Goal: Information Seeking & Learning: Learn about a topic

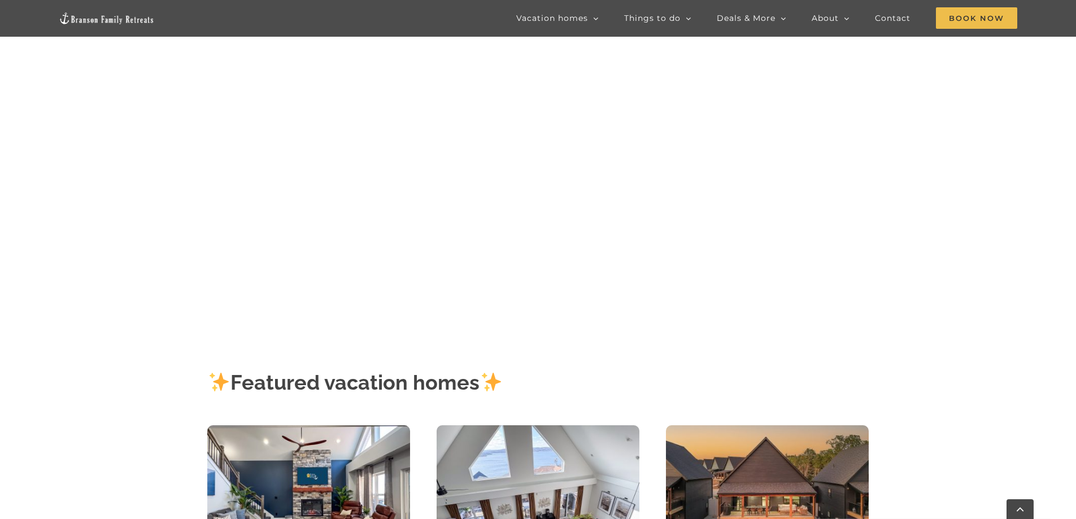
scroll to position [452, 0]
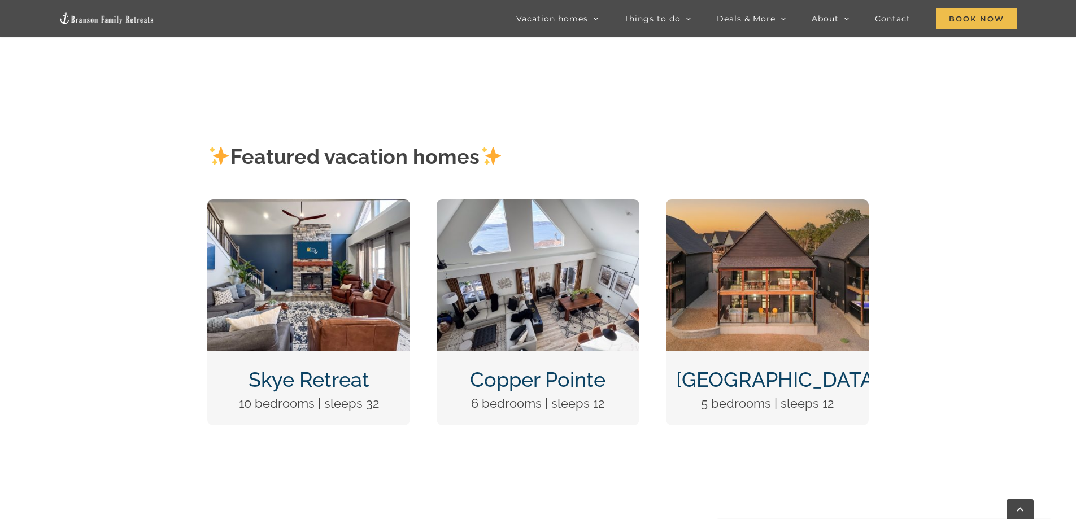
click at [296, 256] on img "Skye Retreat at Table Rock Lake-3004-Edit" at bounding box center [308, 275] width 203 height 152
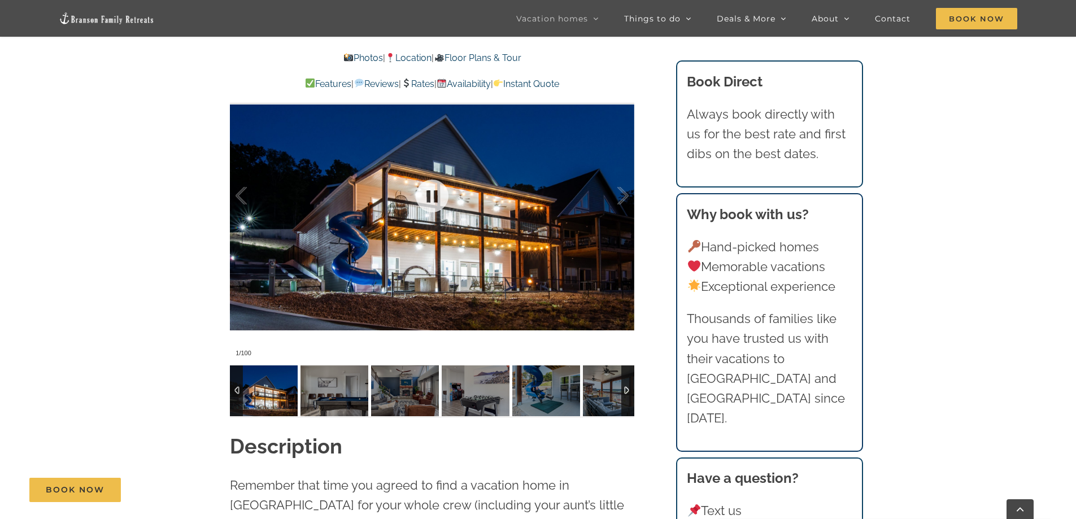
scroll to position [960, 0]
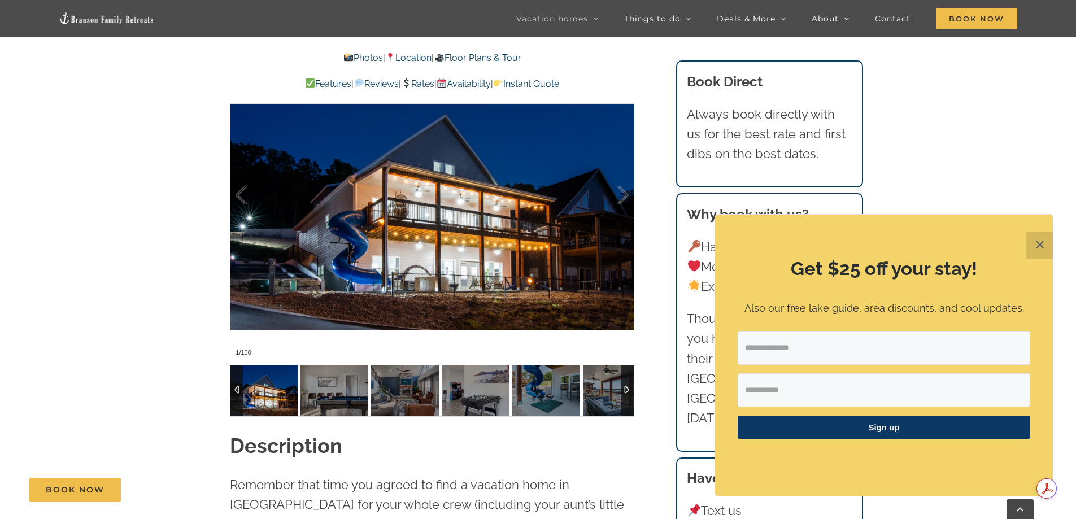
click at [250, 384] on img at bounding box center [264, 390] width 68 height 51
click at [622, 386] on div at bounding box center [627, 390] width 13 height 51
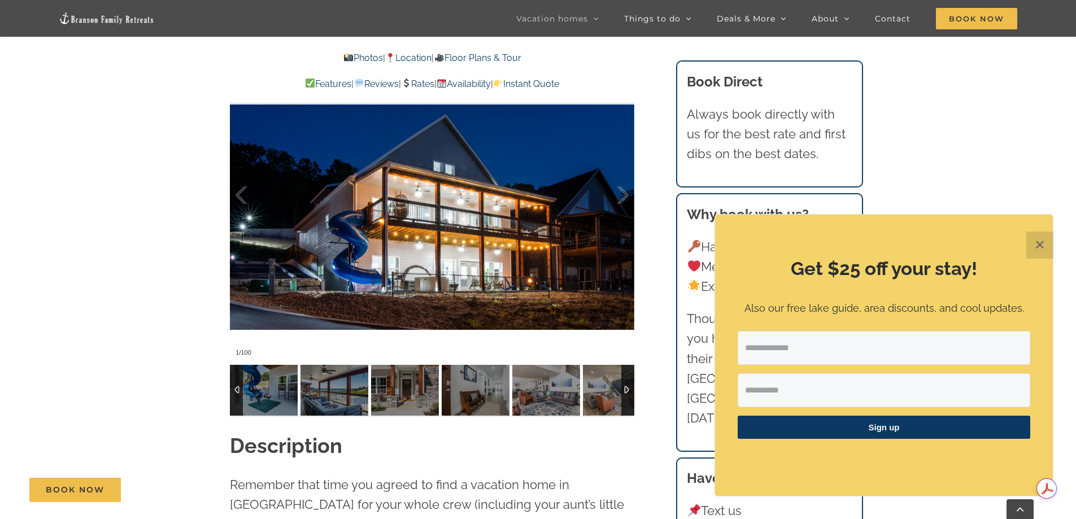
click at [233, 387] on div at bounding box center [236, 390] width 13 height 51
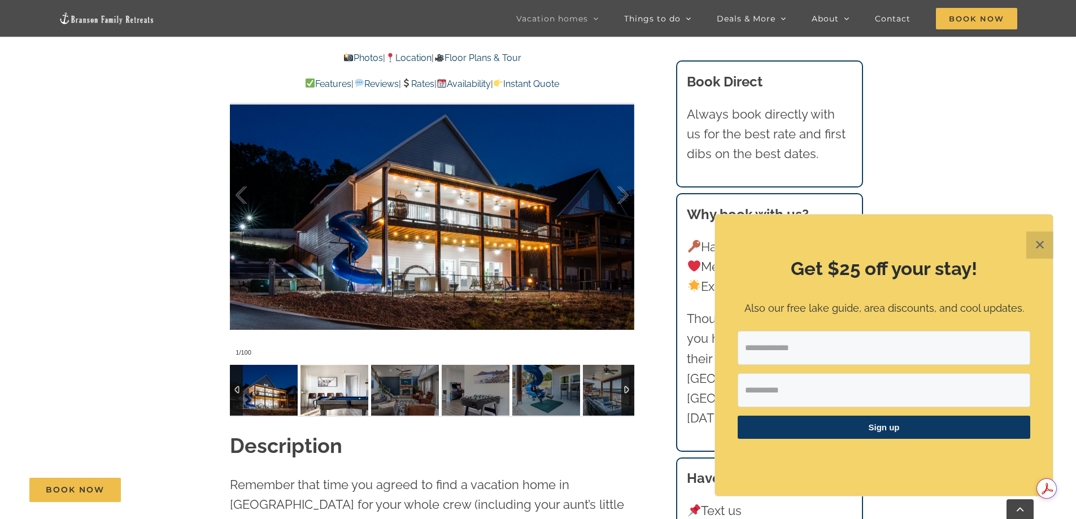
click at [351, 396] on img at bounding box center [334, 390] width 68 height 51
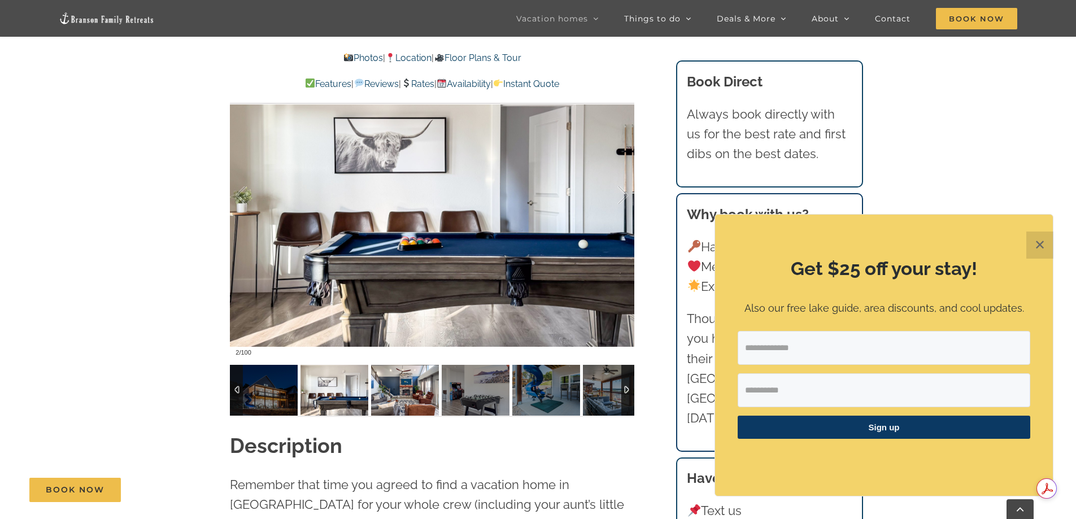
click at [406, 395] on img at bounding box center [405, 390] width 68 height 51
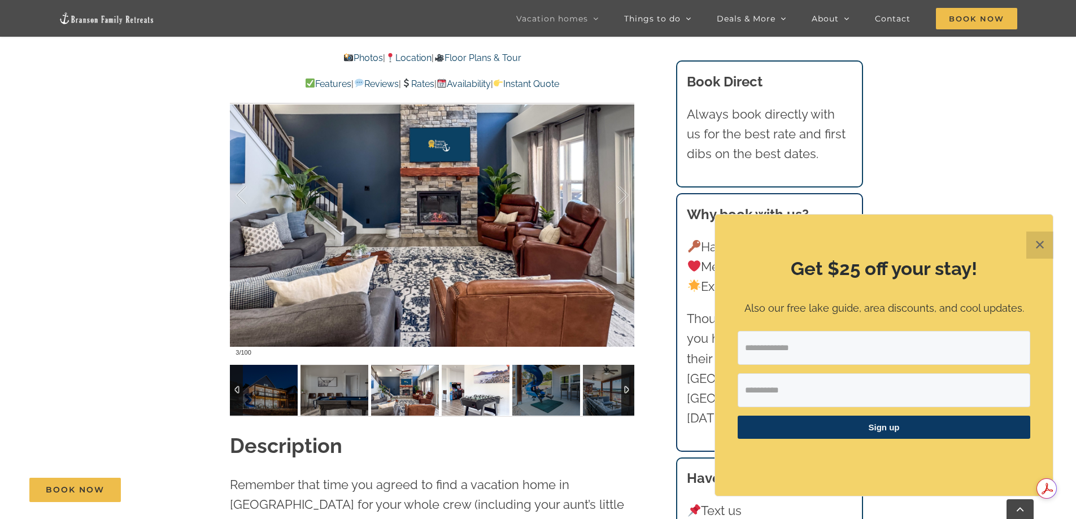
click at [456, 396] on img at bounding box center [476, 390] width 68 height 51
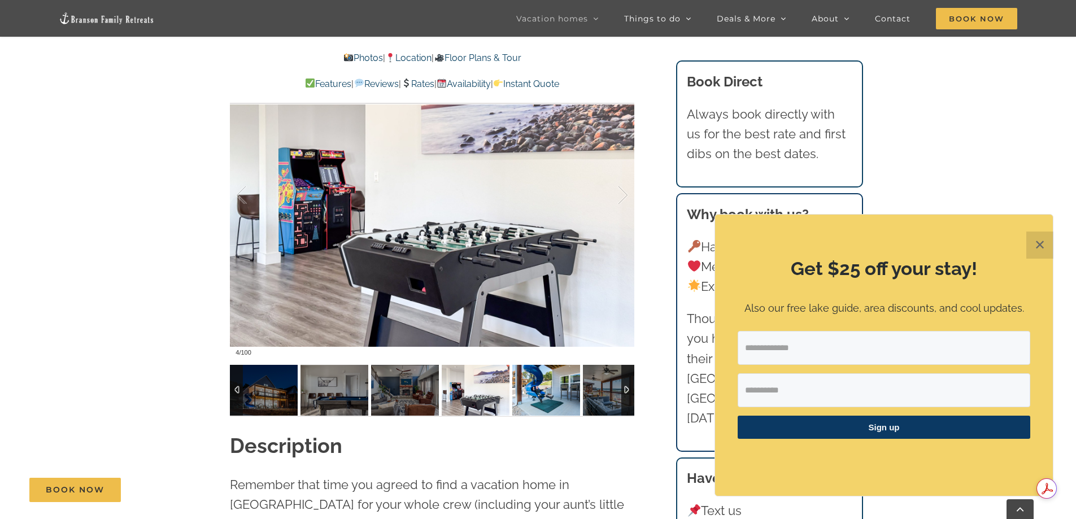
click at [543, 388] on img at bounding box center [546, 390] width 68 height 51
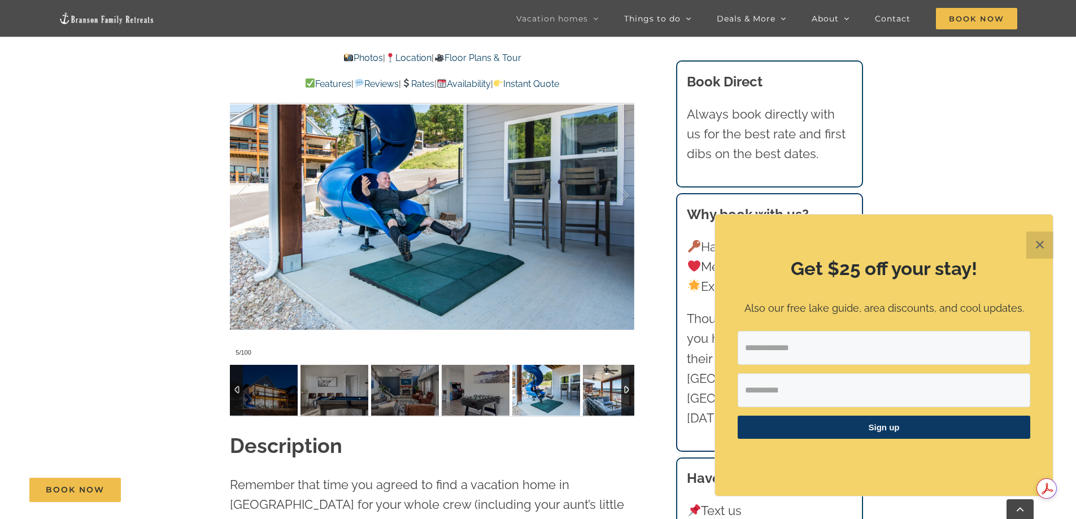
click at [605, 388] on img at bounding box center [617, 390] width 68 height 51
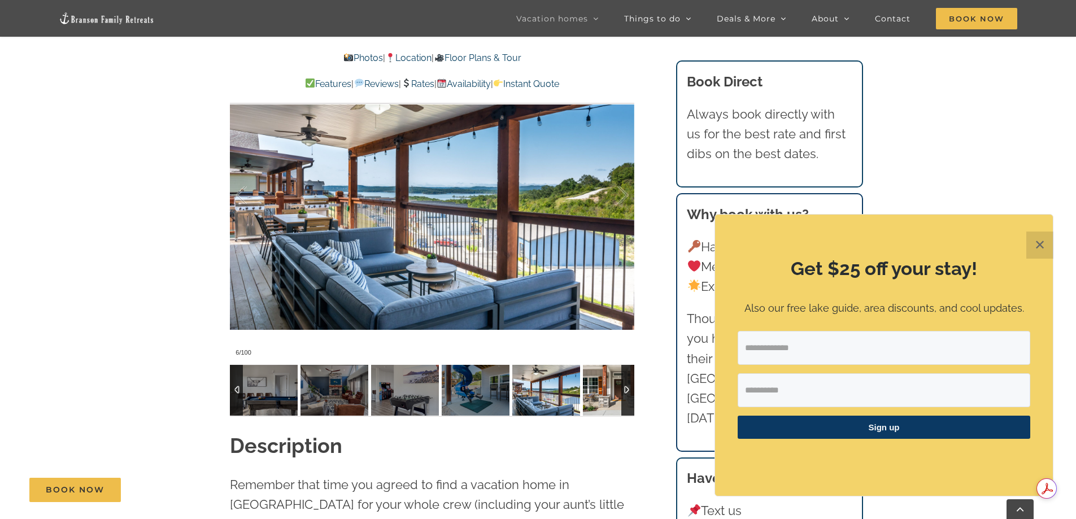
click at [605, 388] on img at bounding box center [617, 390] width 68 height 51
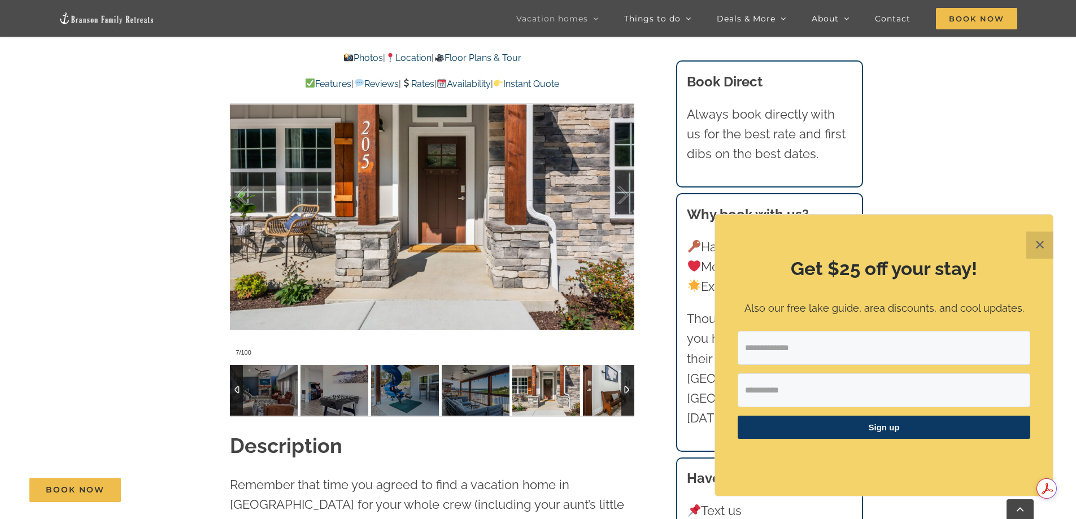
click at [605, 388] on img at bounding box center [617, 390] width 68 height 51
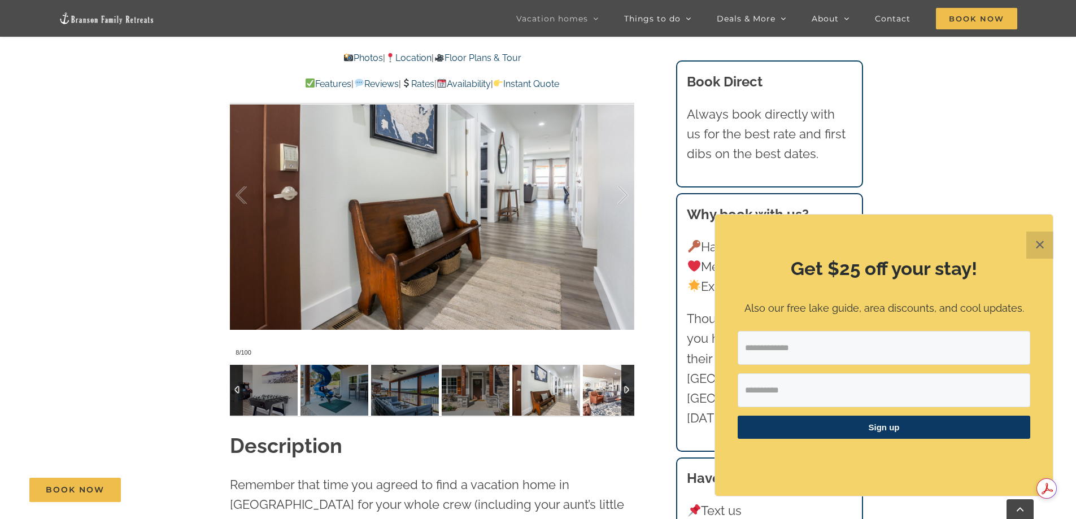
click at [605, 388] on img at bounding box center [617, 390] width 68 height 51
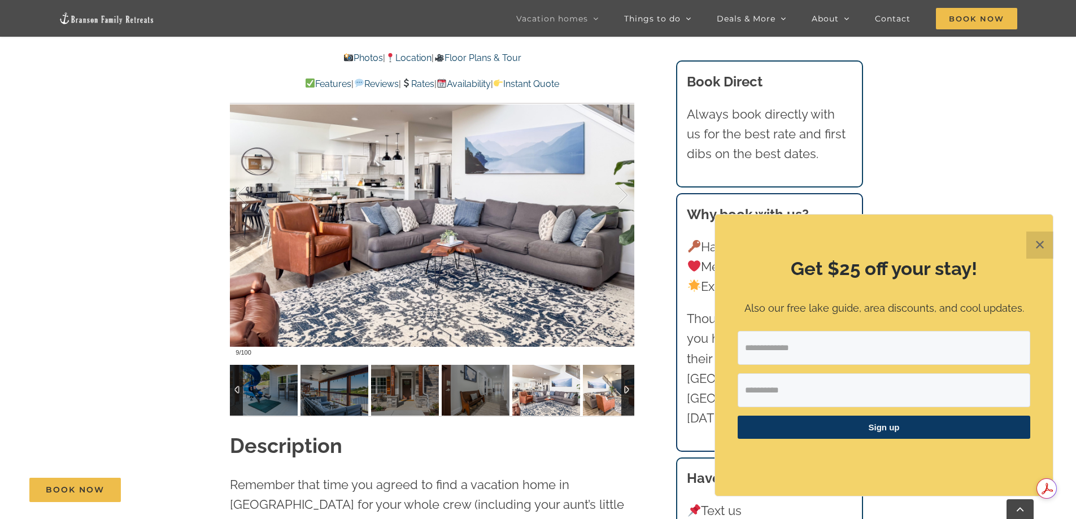
click at [605, 388] on img at bounding box center [617, 390] width 68 height 51
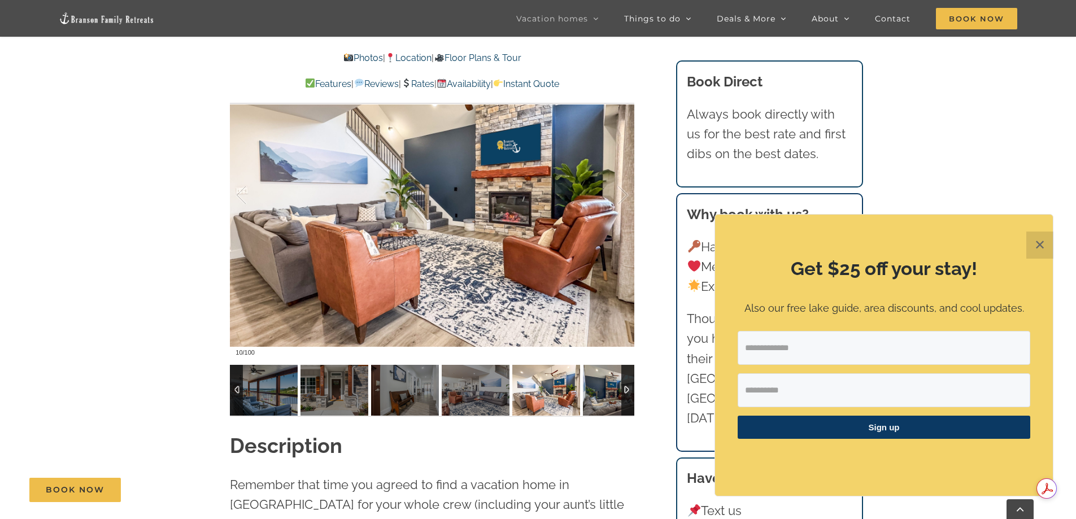
click at [605, 388] on img at bounding box center [617, 390] width 68 height 51
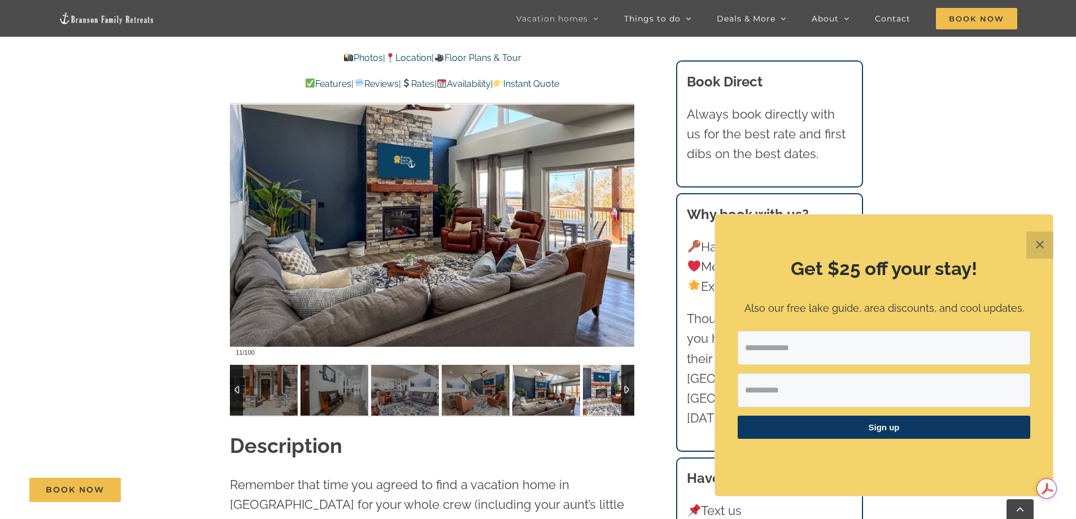
click at [605, 388] on img at bounding box center [617, 390] width 68 height 51
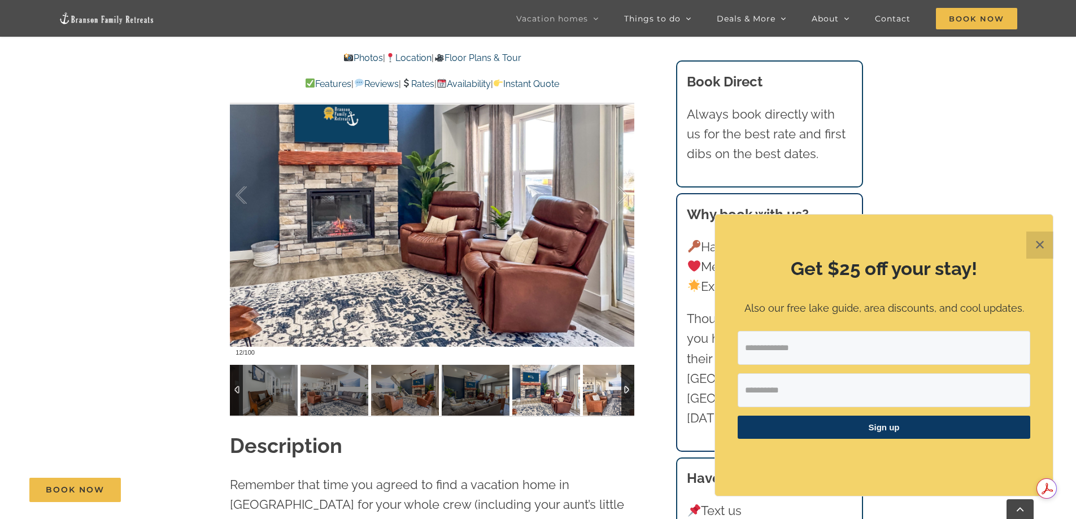
click at [605, 388] on img at bounding box center [617, 390] width 68 height 51
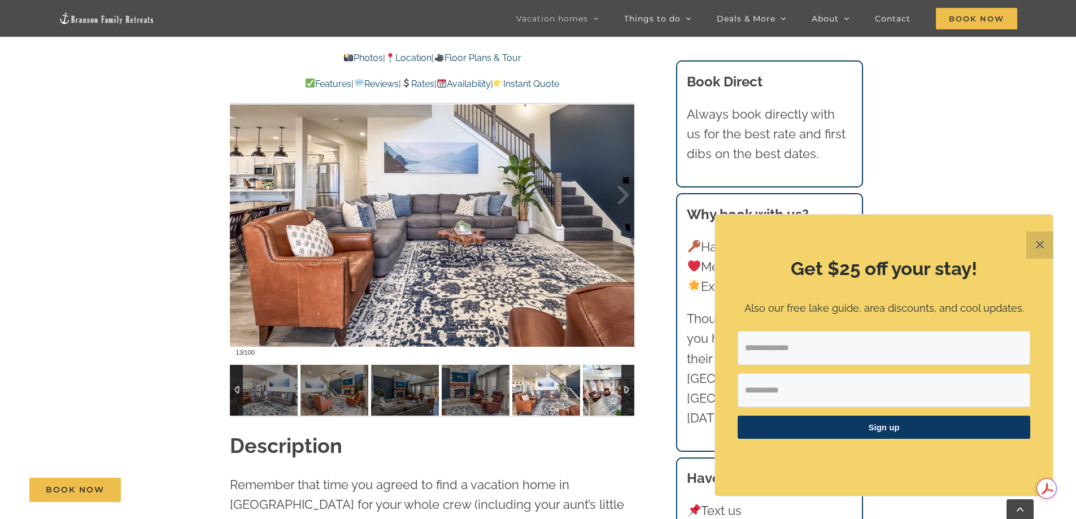
click at [605, 388] on img at bounding box center [617, 390] width 68 height 51
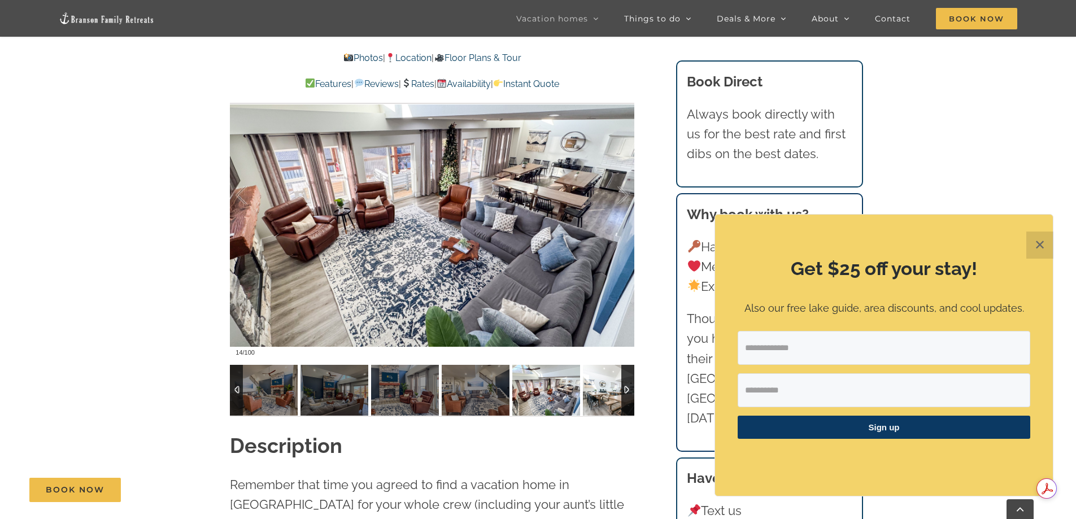
click at [605, 388] on img at bounding box center [617, 390] width 68 height 51
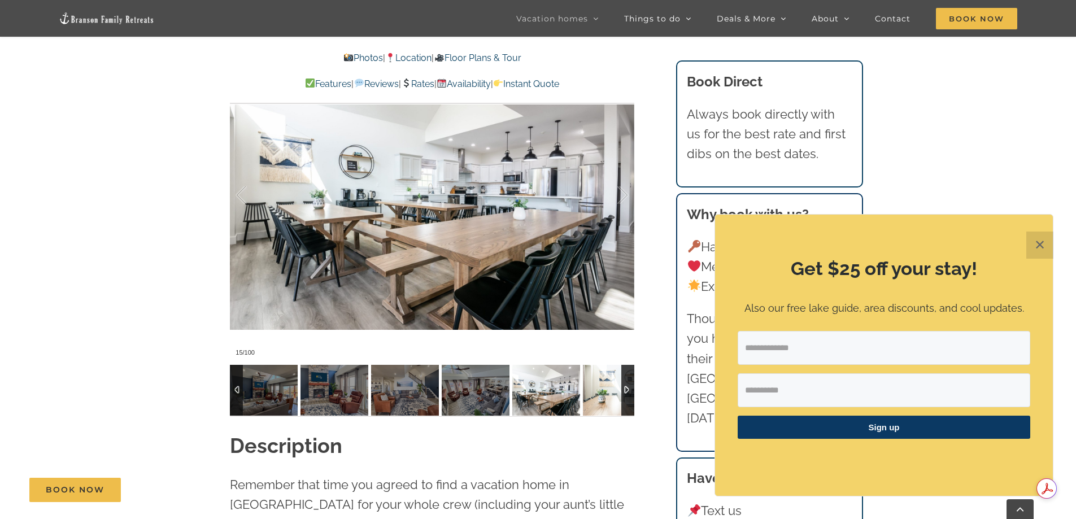
click at [605, 388] on img at bounding box center [617, 390] width 68 height 51
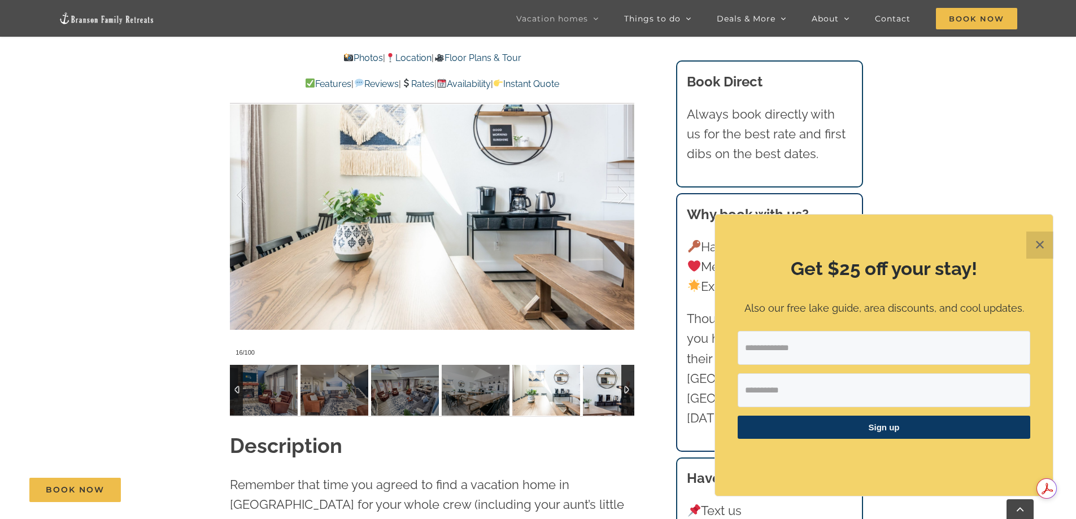
click at [605, 388] on img at bounding box center [617, 390] width 68 height 51
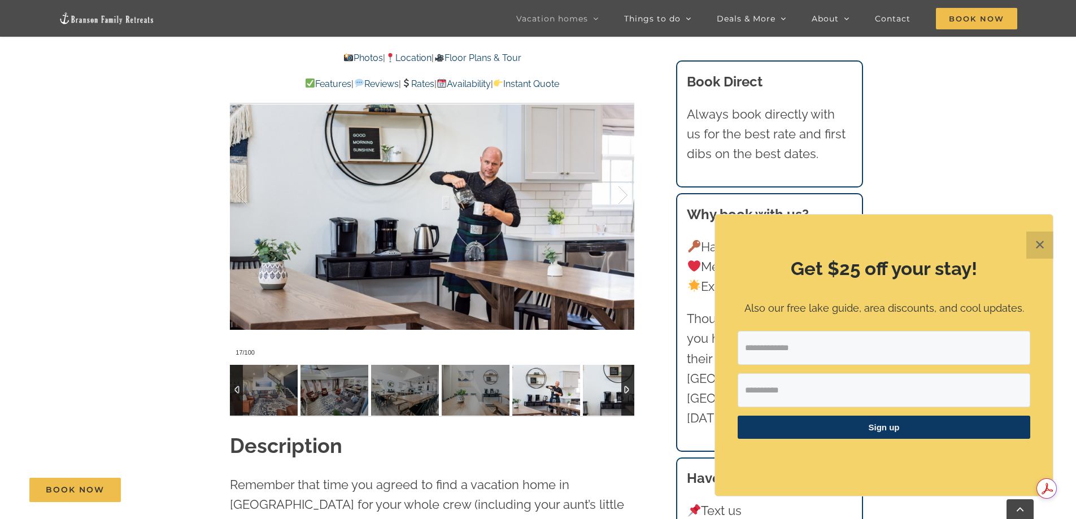
click at [605, 388] on img at bounding box center [617, 390] width 68 height 51
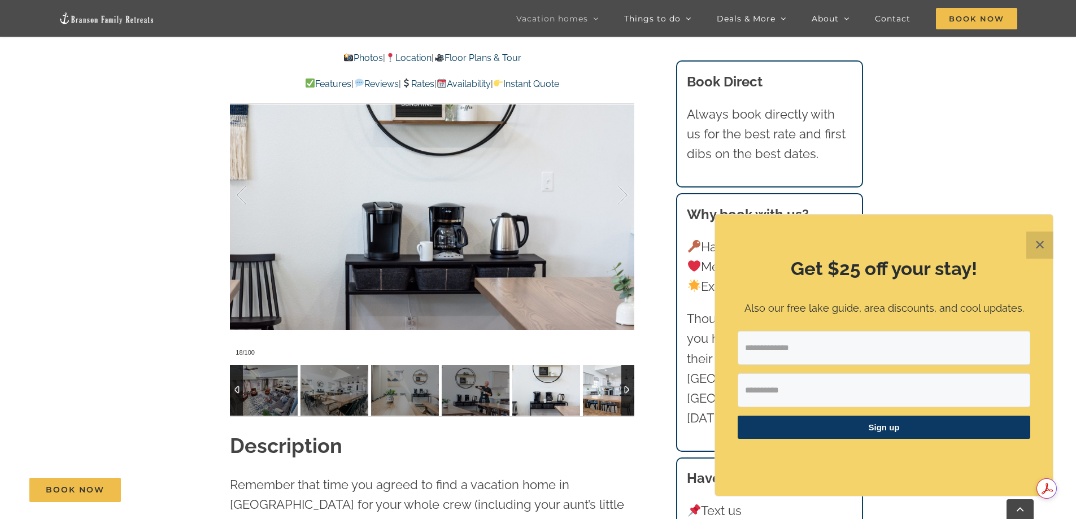
click at [605, 388] on img at bounding box center [617, 390] width 68 height 51
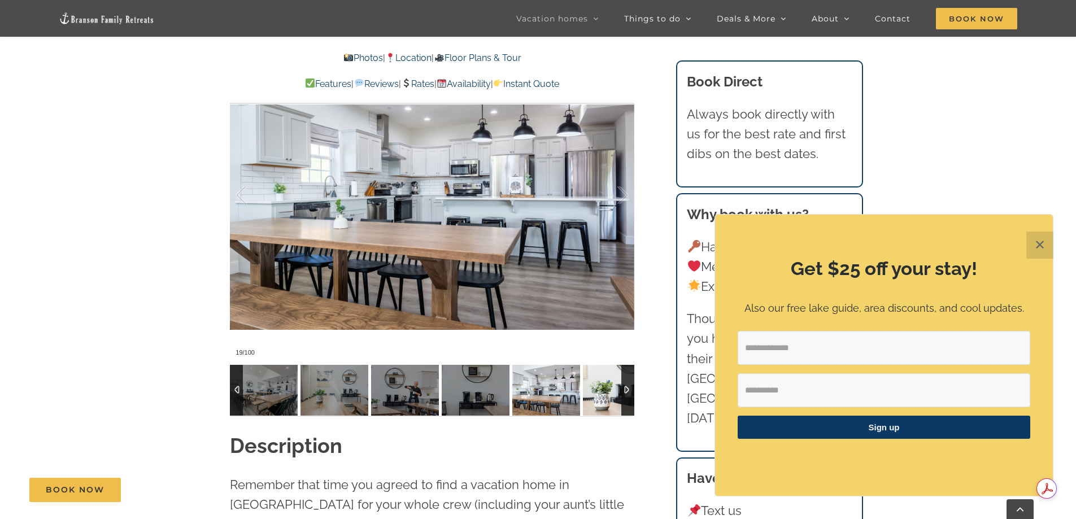
click at [605, 388] on img at bounding box center [617, 390] width 68 height 51
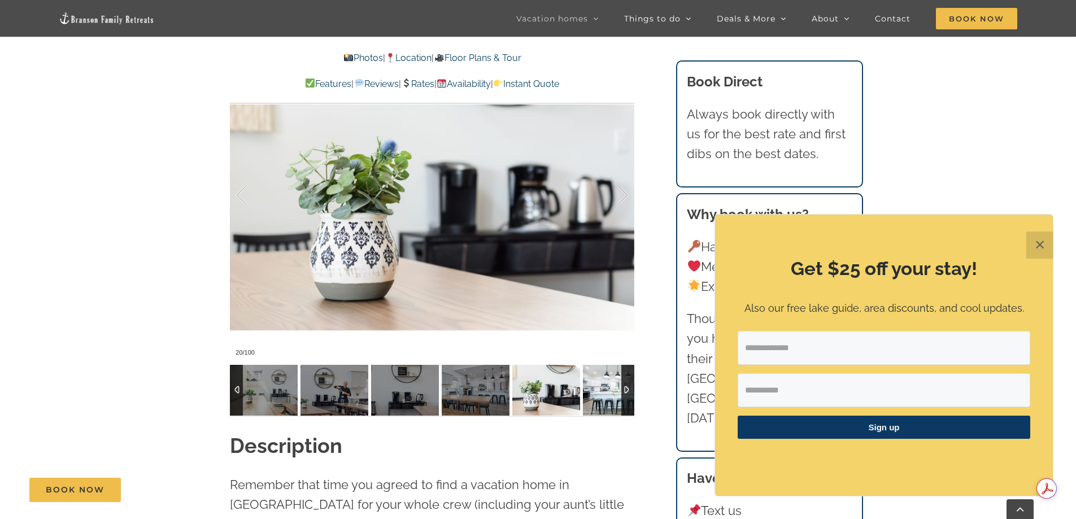
click at [605, 388] on img at bounding box center [617, 390] width 68 height 51
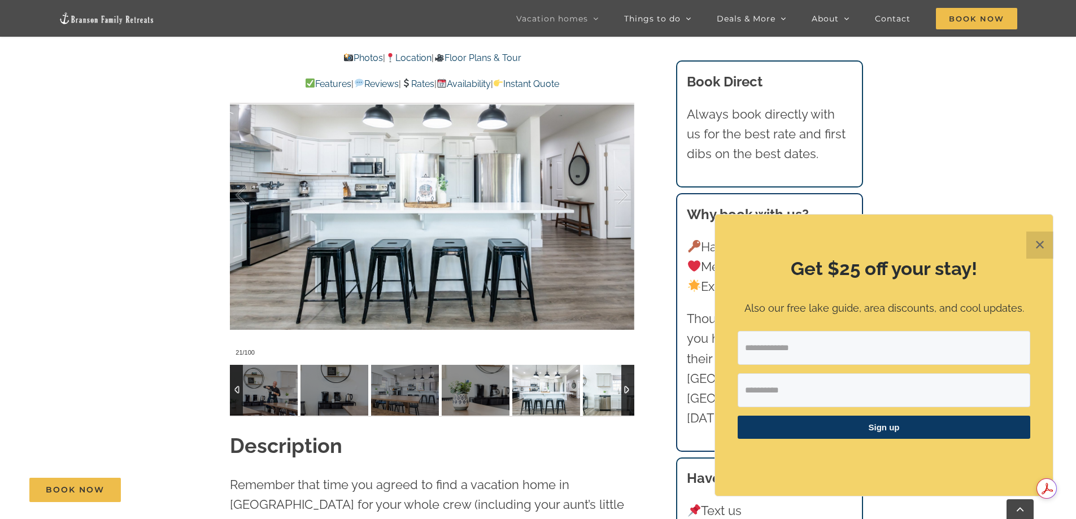
click at [605, 388] on img at bounding box center [617, 390] width 68 height 51
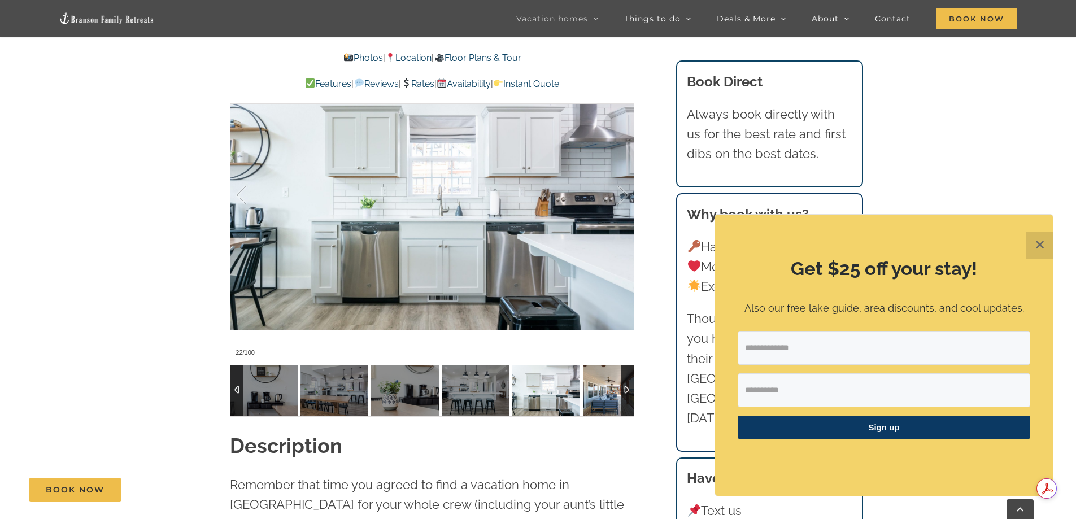
click at [605, 388] on img at bounding box center [617, 390] width 68 height 51
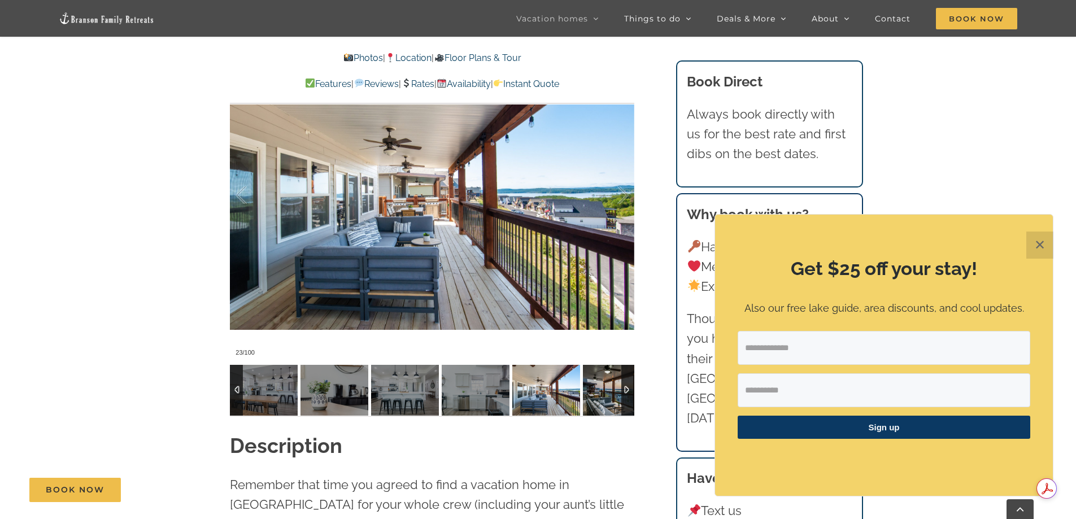
click at [605, 388] on img at bounding box center [617, 390] width 68 height 51
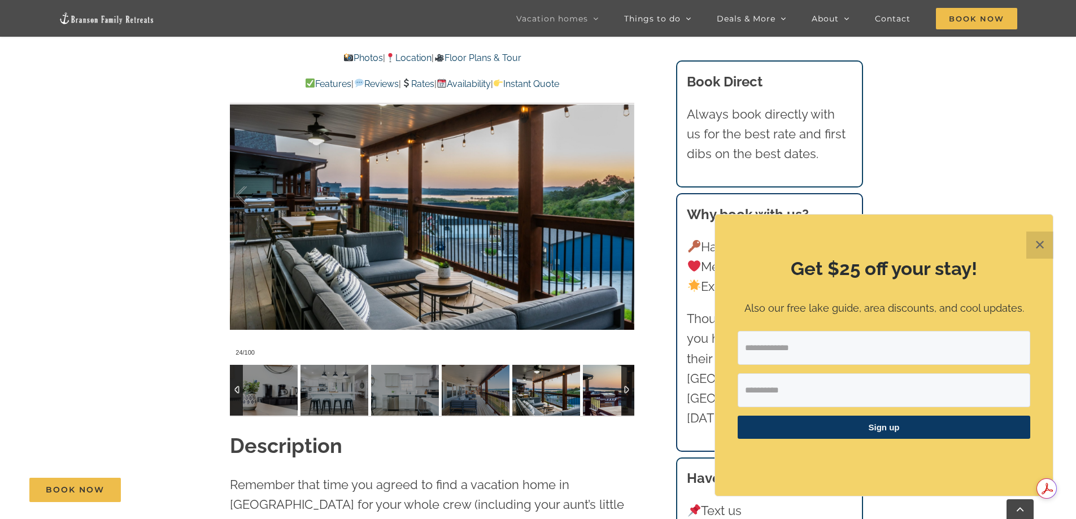
click at [605, 388] on img at bounding box center [617, 390] width 68 height 51
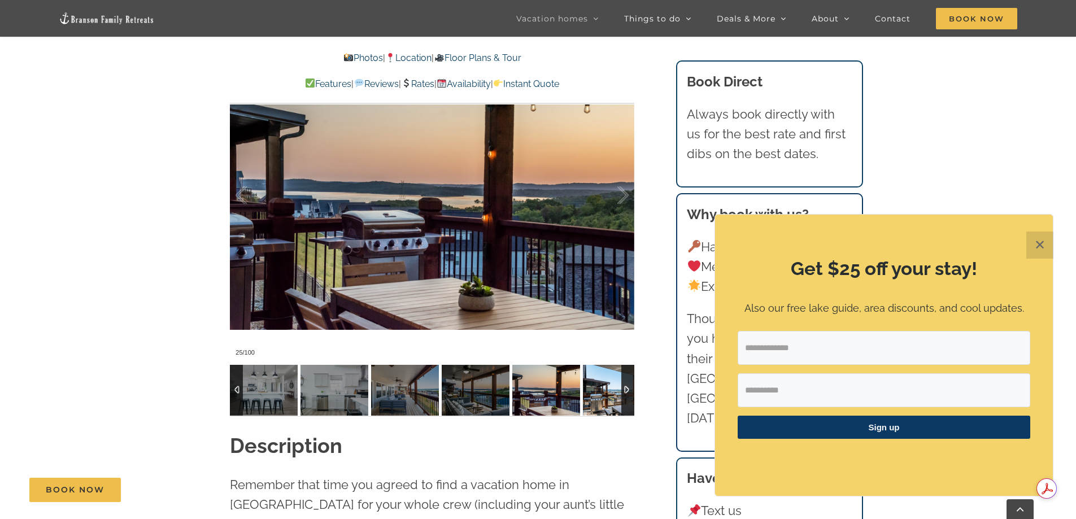
click at [605, 388] on img at bounding box center [617, 390] width 68 height 51
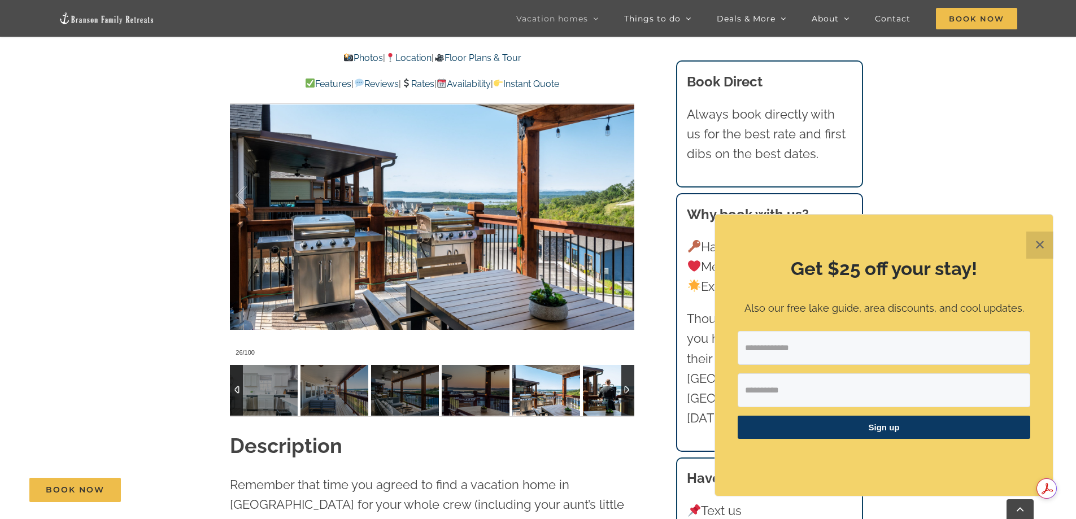
click at [605, 388] on img at bounding box center [617, 390] width 68 height 51
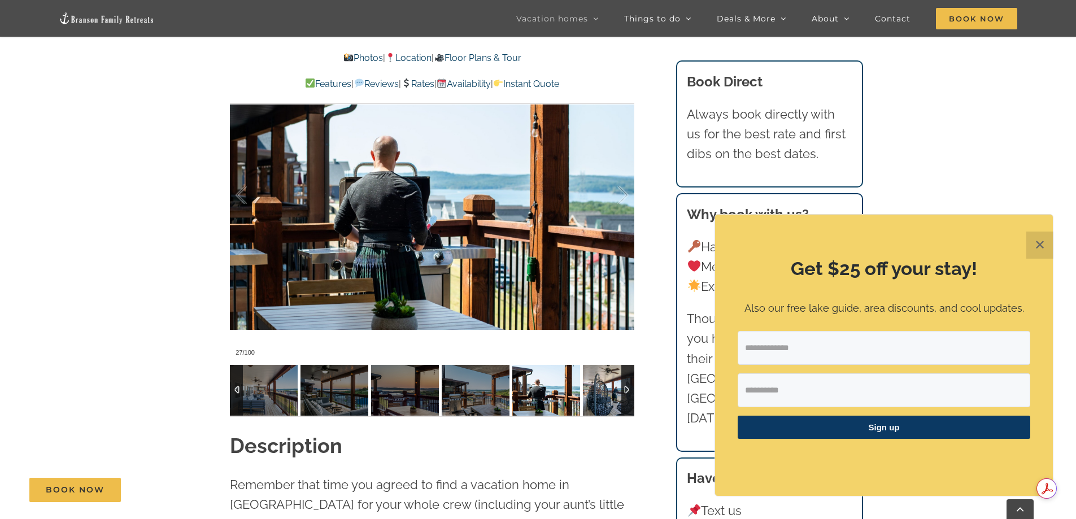
click at [605, 388] on img at bounding box center [617, 390] width 68 height 51
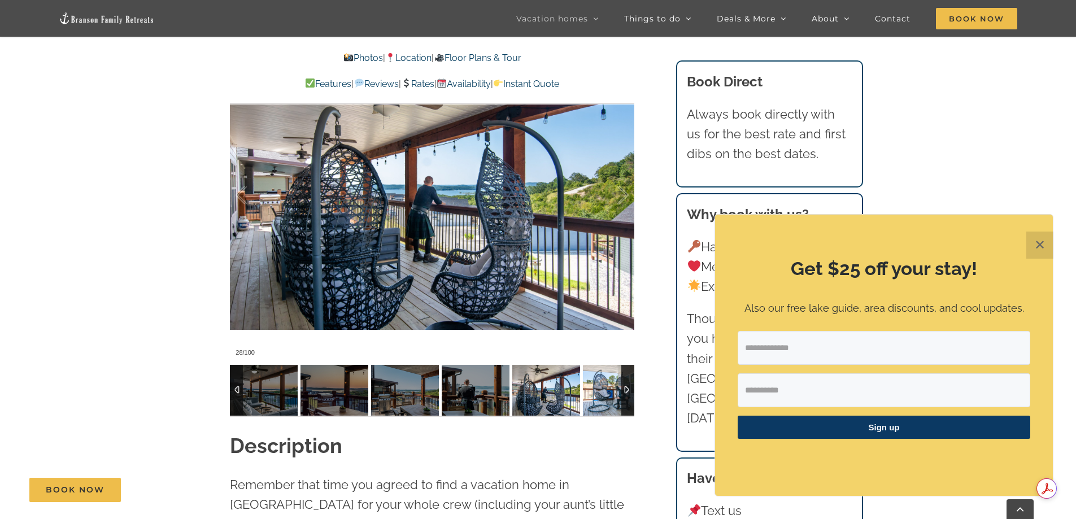
click at [605, 388] on img at bounding box center [617, 390] width 68 height 51
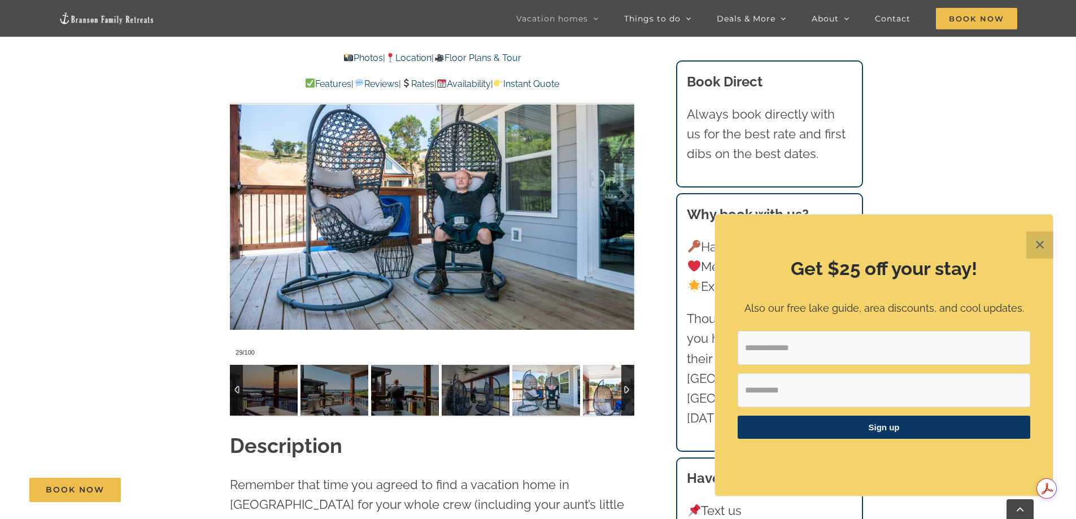
click at [605, 388] on img at bounding box center [617, 390] width 68 height 51
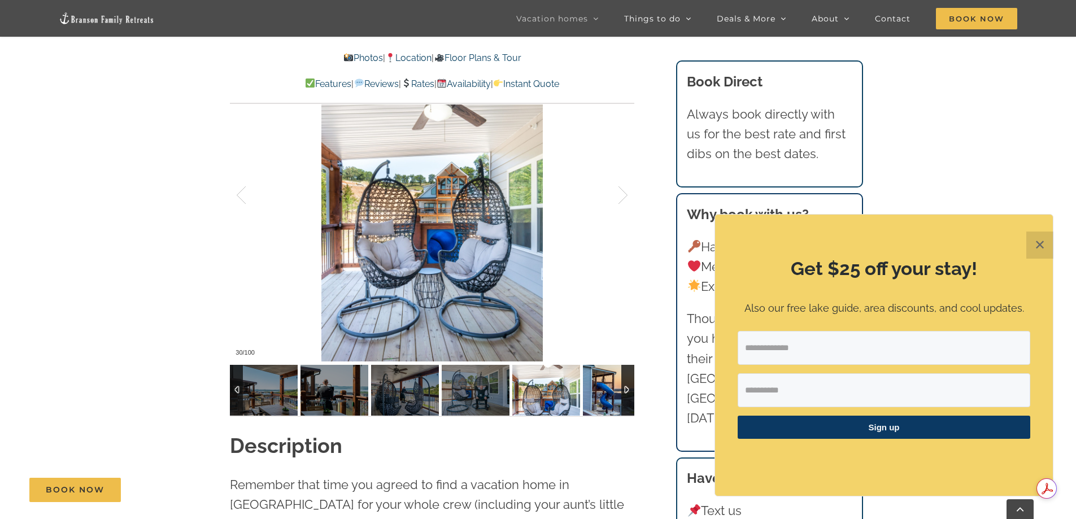
click at [605, 388] on img at bounding box center [617, 390] width 68 height 51
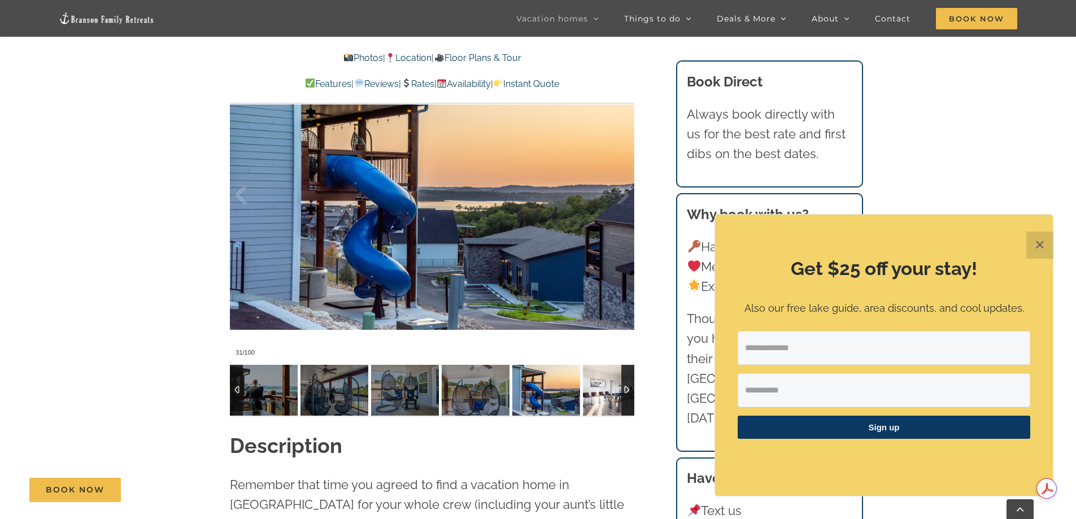
click at [605, 388] on img at bounding box center [617, 390] width 68 height 51
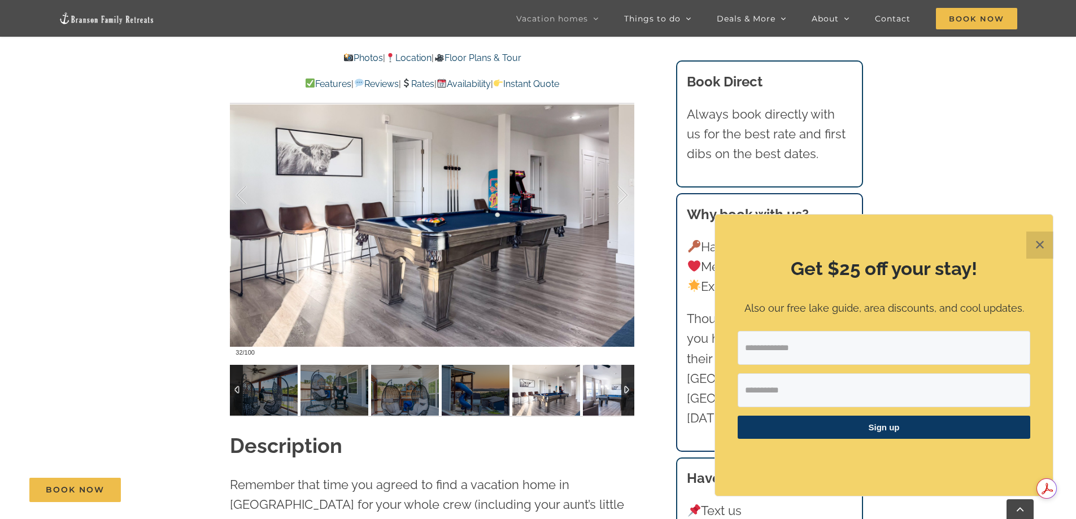
click at [605, 388] on img at bounding box center [617, 390] width 68 height 51
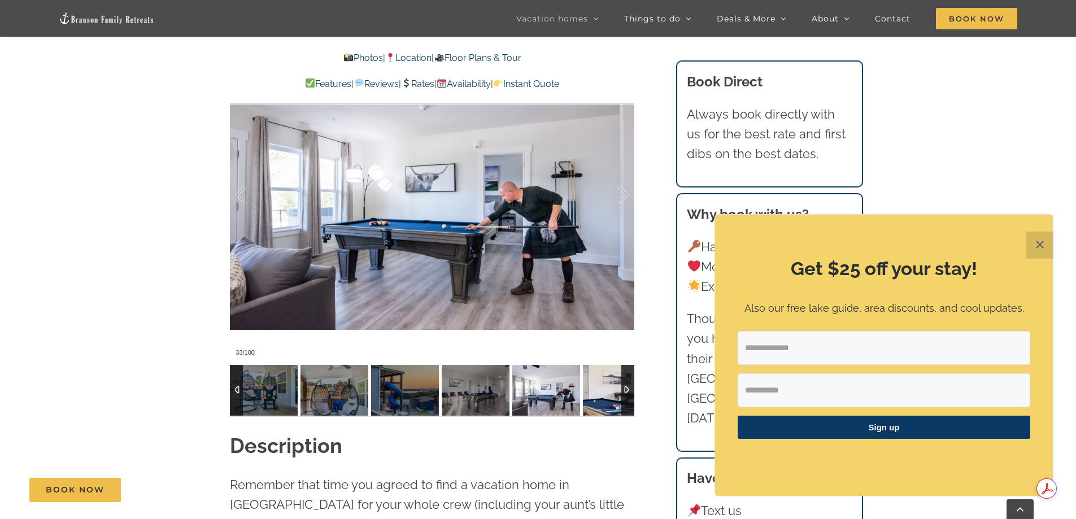
click at [605, 388] on img at bounding box center [617, 390] width 68 height 51
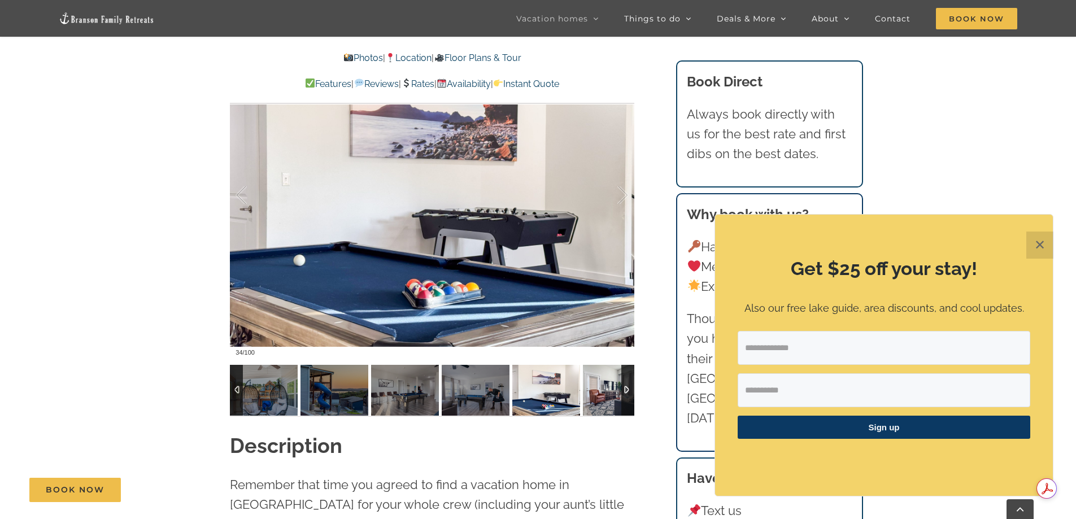
click at [605, 388] on img at bounding box center [617, 390] width 68 height 51
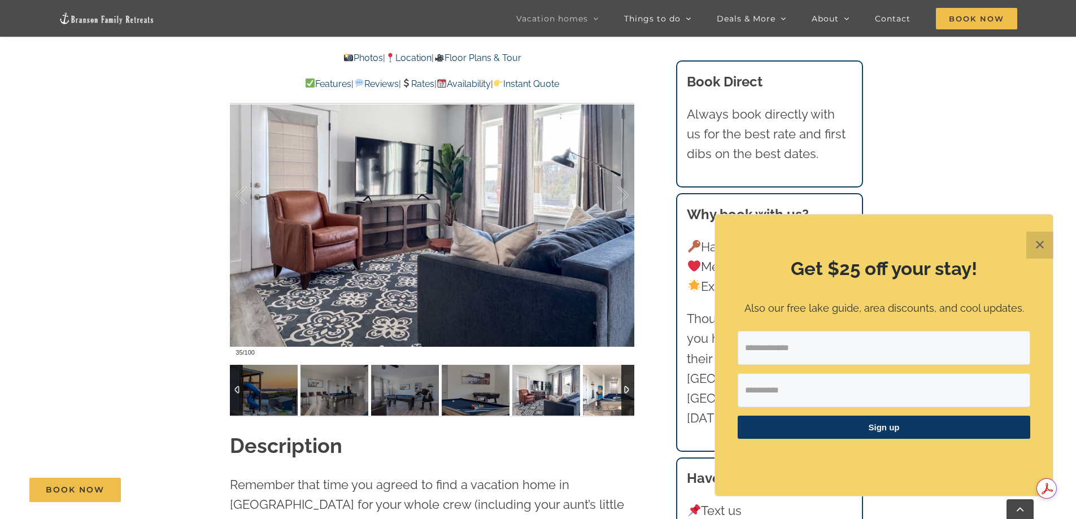
click at [605, 388] on img at bounding box center [617, 390] width 68 height 51
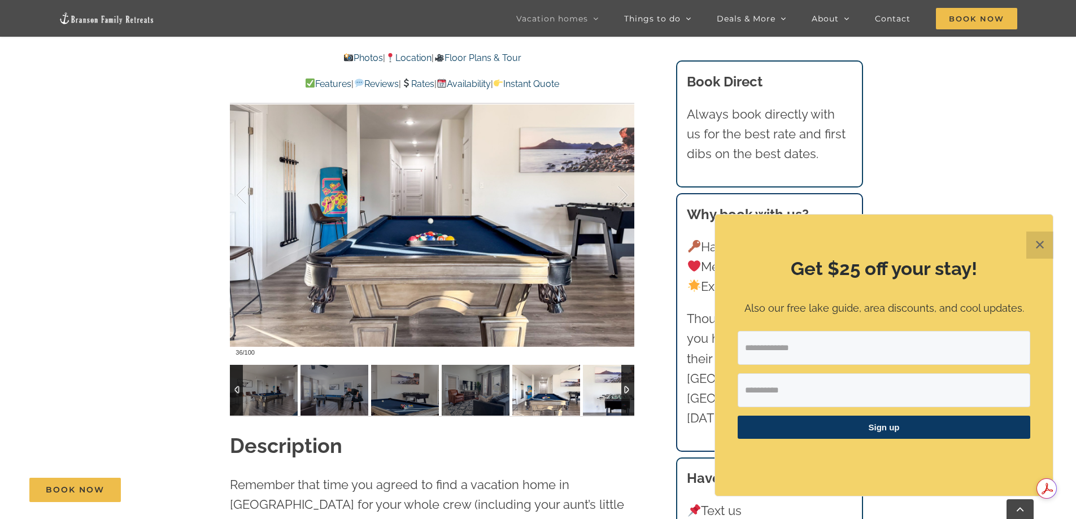
click at [605, 388] on img at bounding box center [617, 390] width 68 height 51
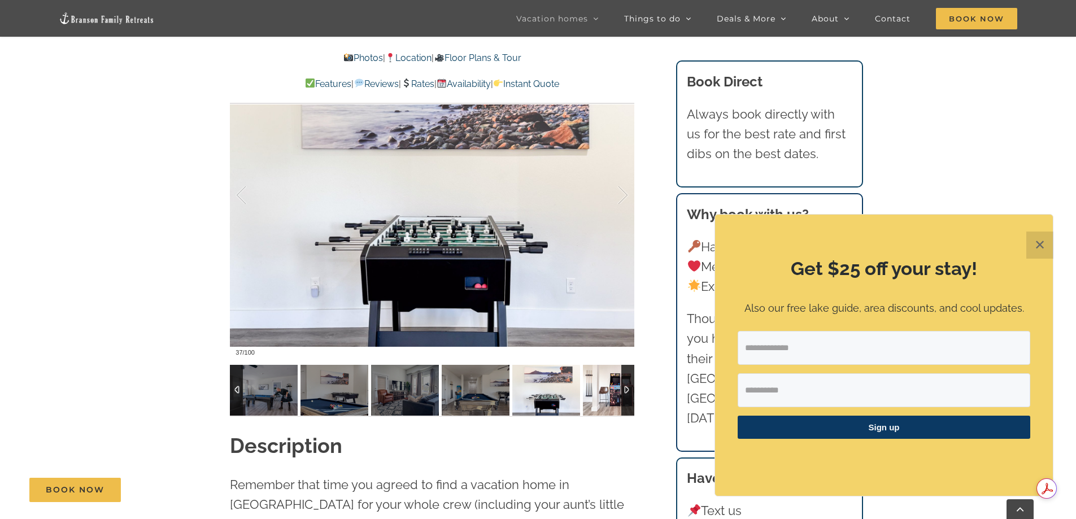
click at [605, 388] on img at bounding box center [617, 390] width 68 height 51
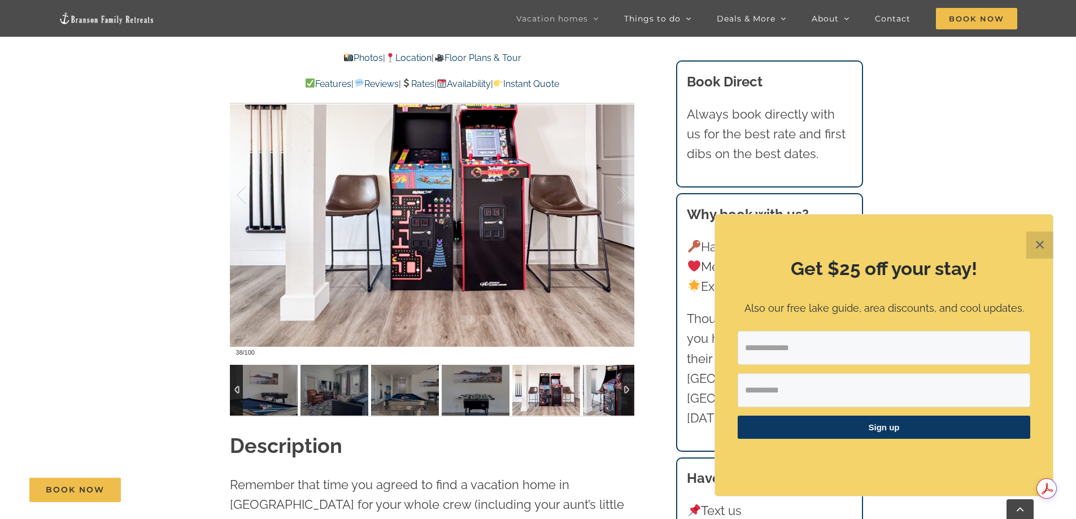
click at [605, 388] on img at bounding box center [617, 390] width 68 height 51
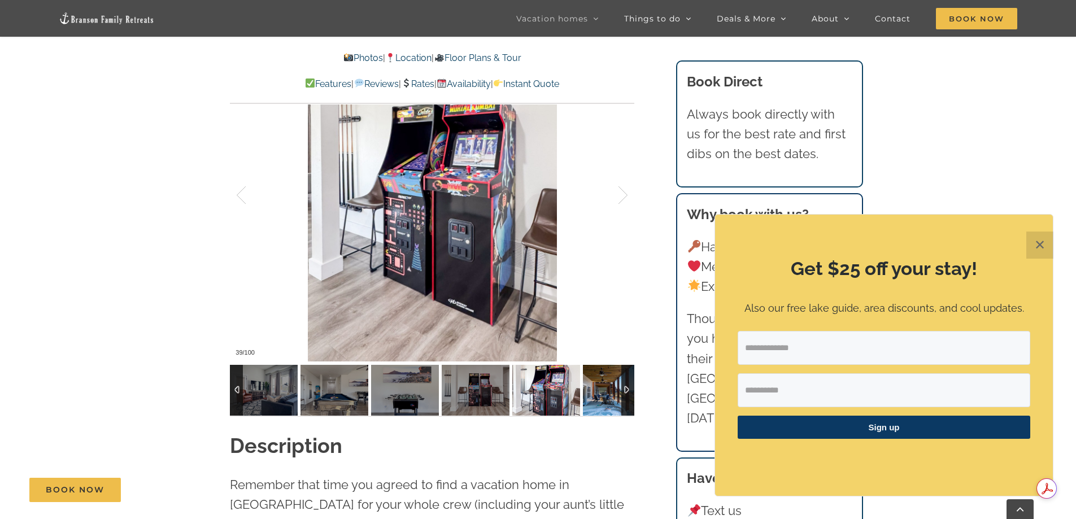
click at [605, 388] on img at bounding box center [617, 390] width 68 height 51
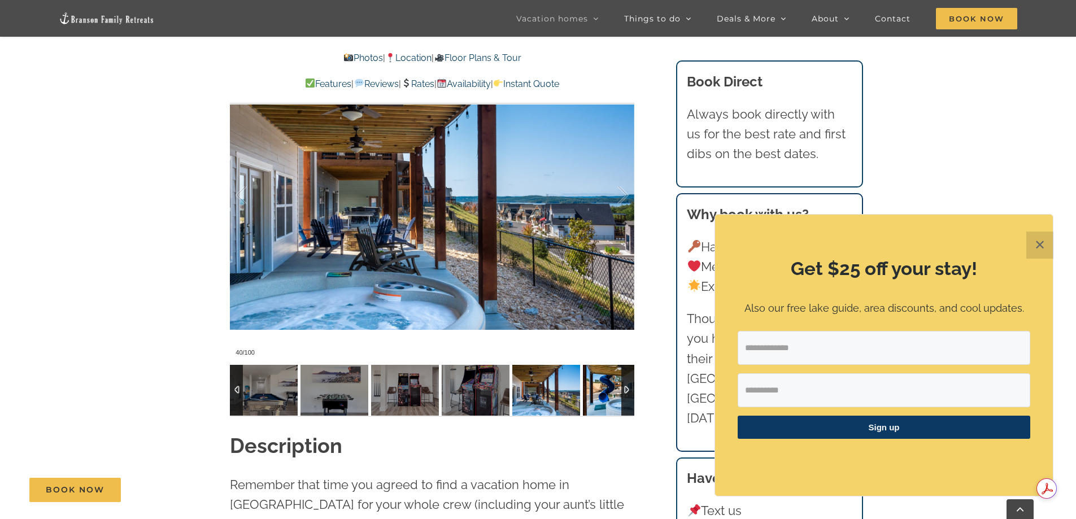
click at [605, 388] on img at bounding box center [617, 390] width 68 height 51
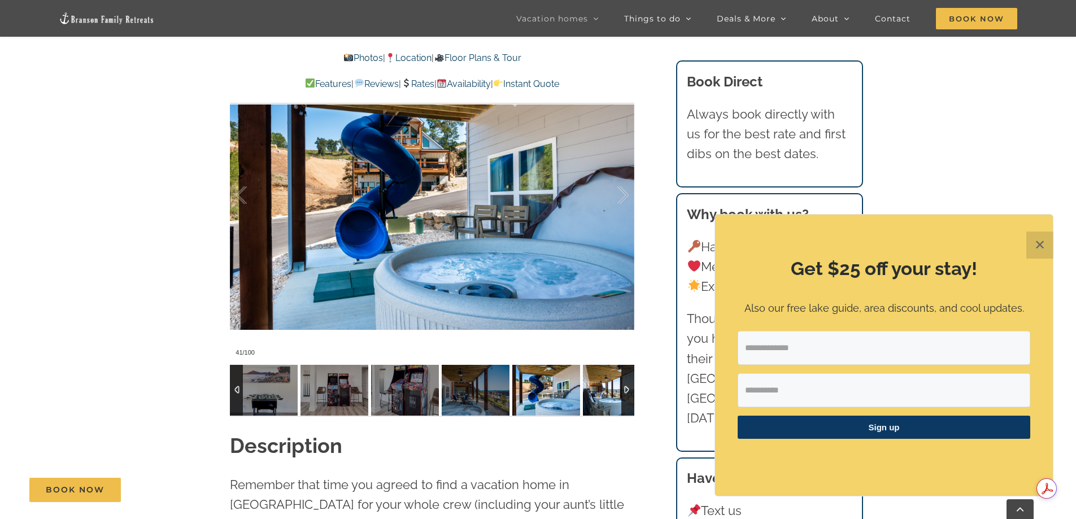
click at [605, 388] on img at bounding box center [617, 390] width 68 height 51
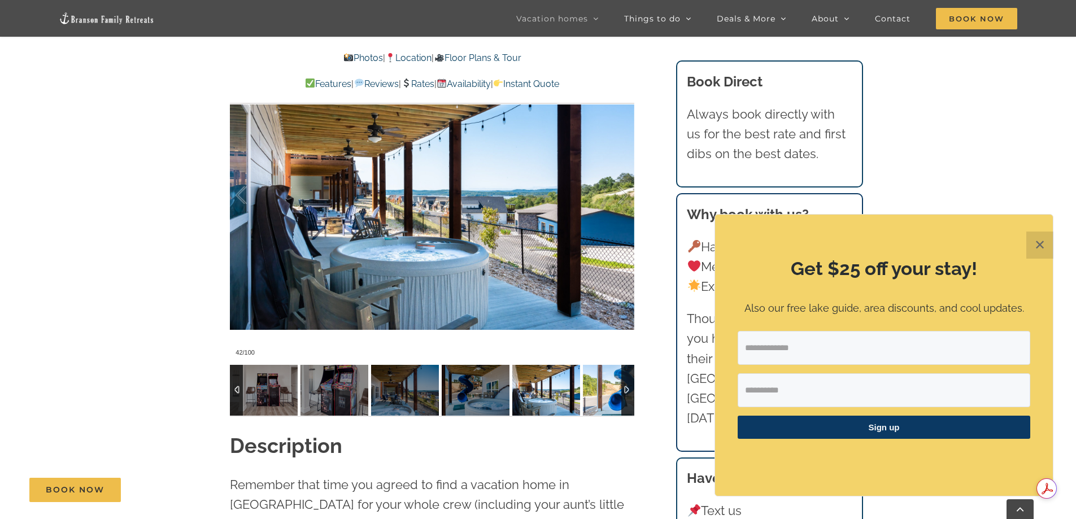
click at [605, 388] on img at bounding box center [617, 390] width 68 height 51
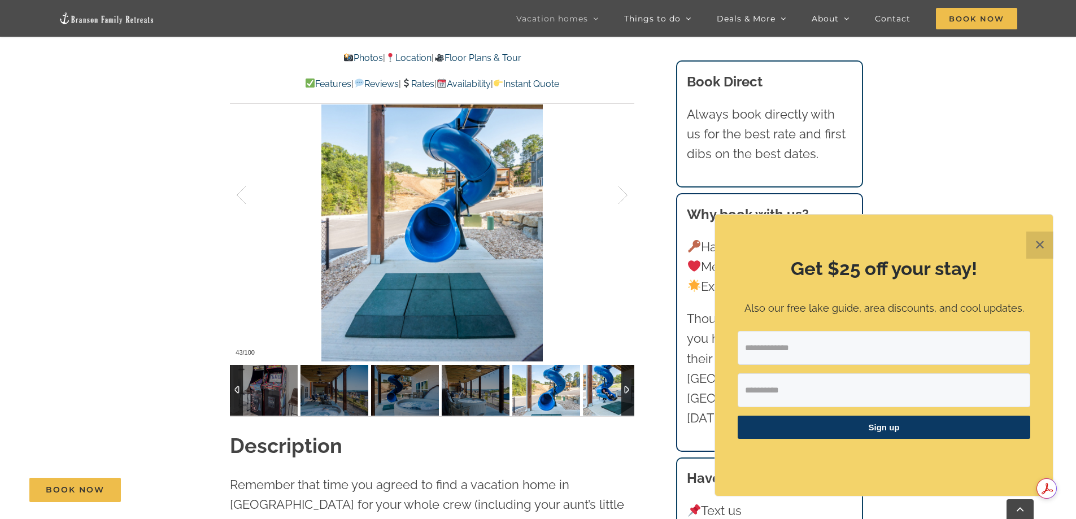
click at [605, 388] on img at bounding box center [617, 390] width 68 height 51
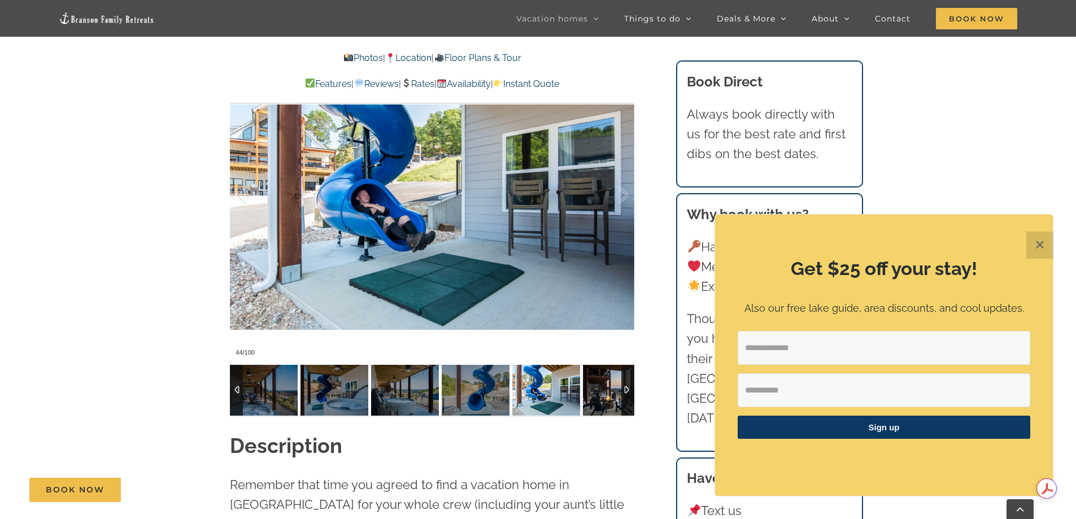
click at [605, 388] on img at bounding box center [617, 390] width 68 height 51
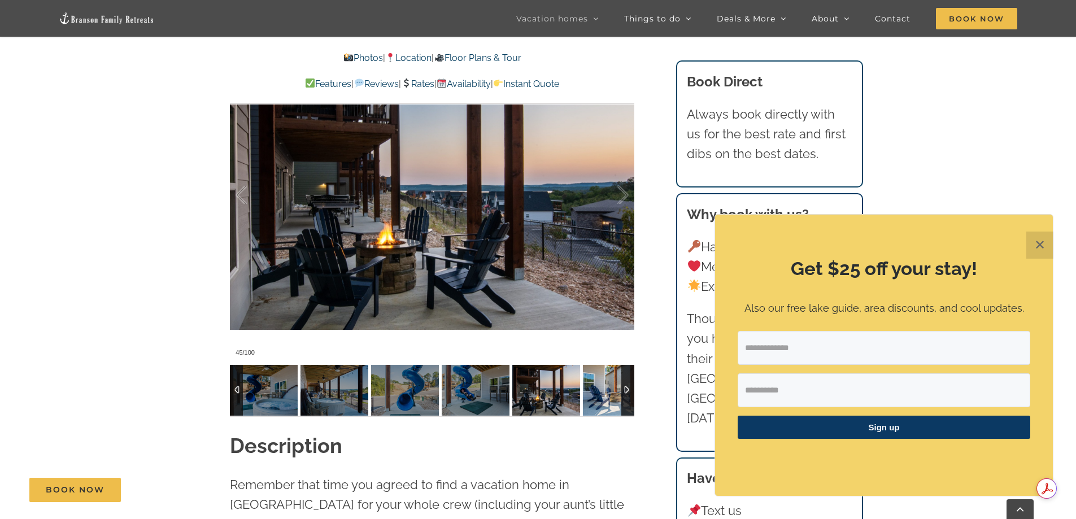
click at [605, 388] on div at bounding box center [935, 390] width 7059 height 51
click at [605, 388] on img at bounding box center [617, 390] width 68 height 51
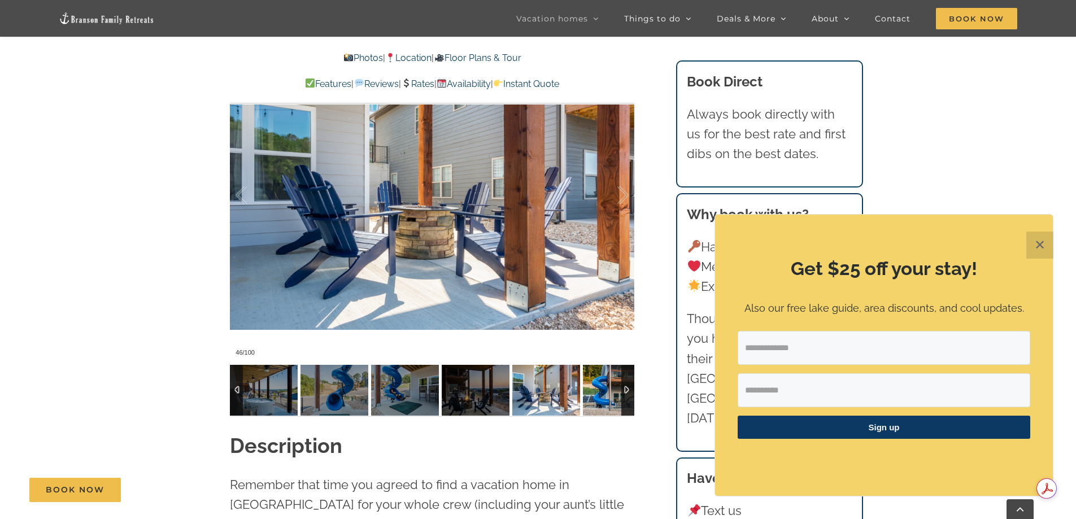
click at [605, 388] on img at bounding box center [617, 390] width 68 height 51
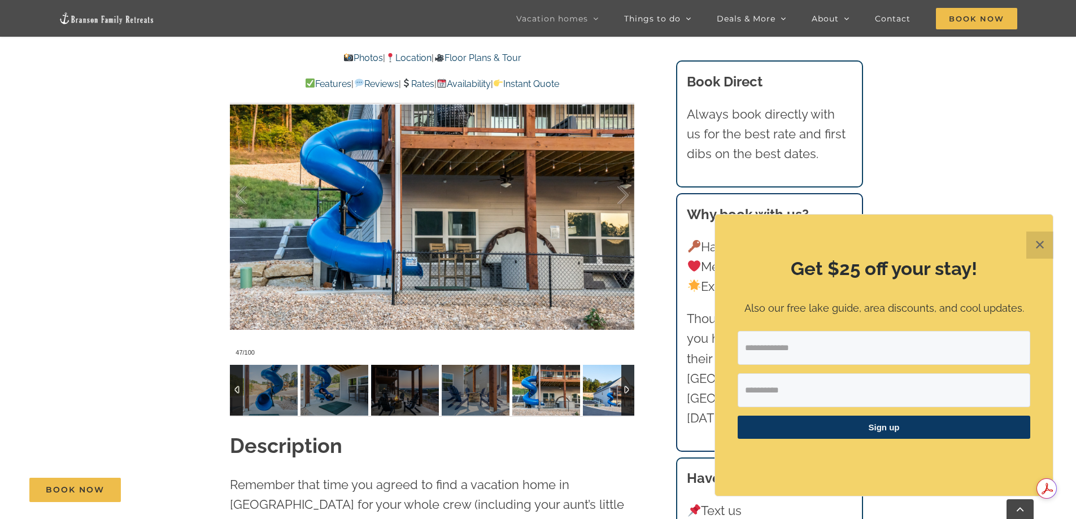
click at [605, 388] on img at bounding box center [617, 390] width 68 height 51
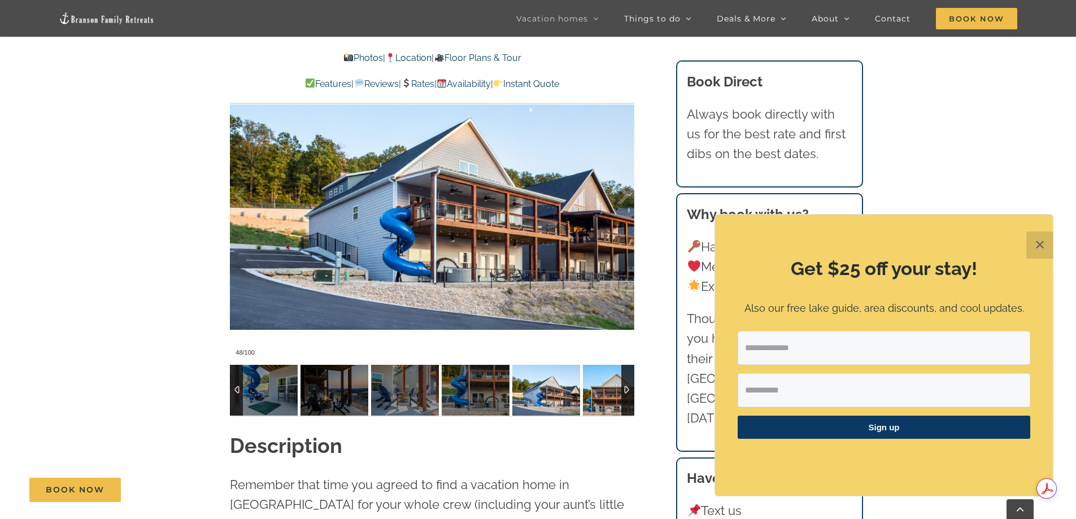
click at [605, 388] on img at bounding box center [617, 390] width 68 height 51
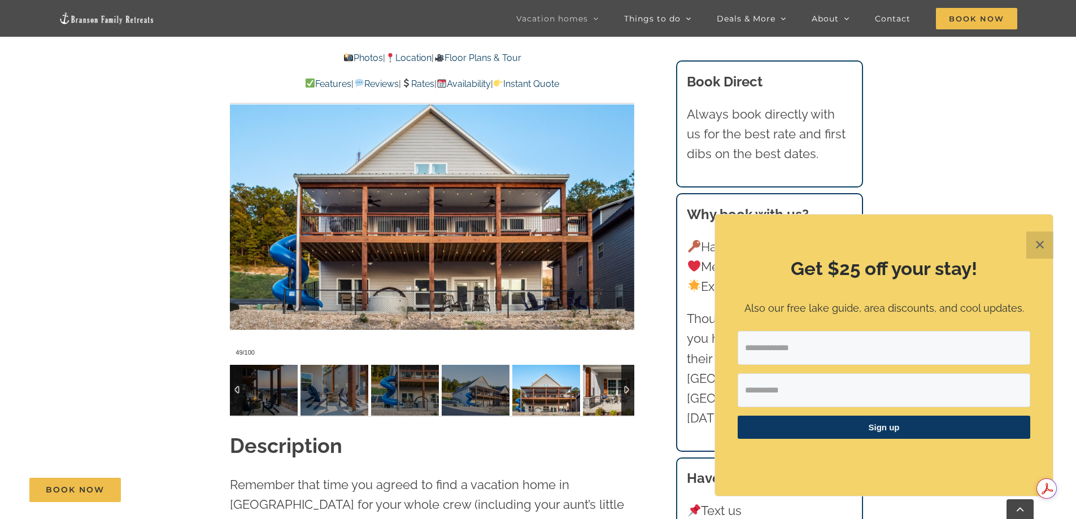
click at [605, 388] on img at bounding box center [617, 390] width 68 height 51
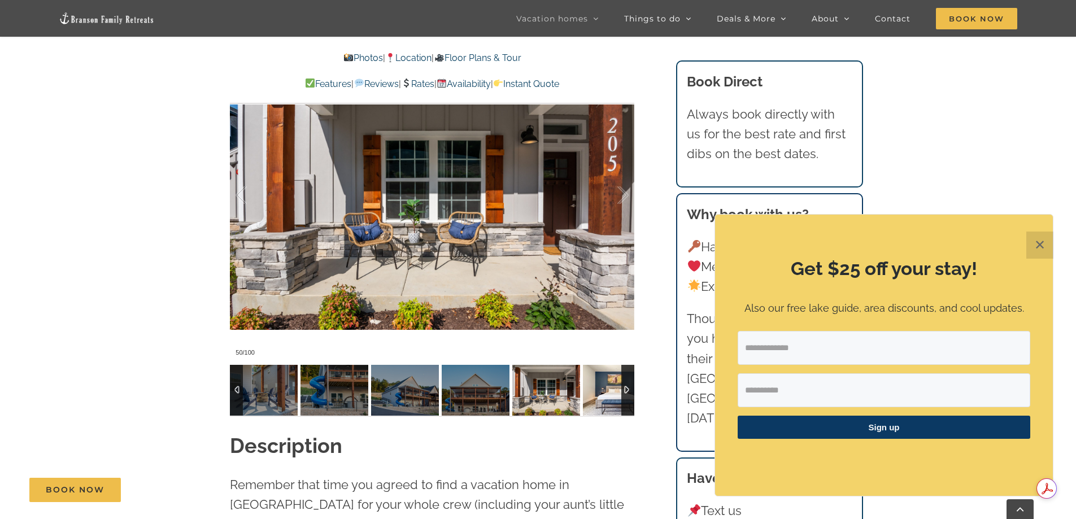
click at [605, 388] on img at bounding box center [617, 390] width 68 height 51
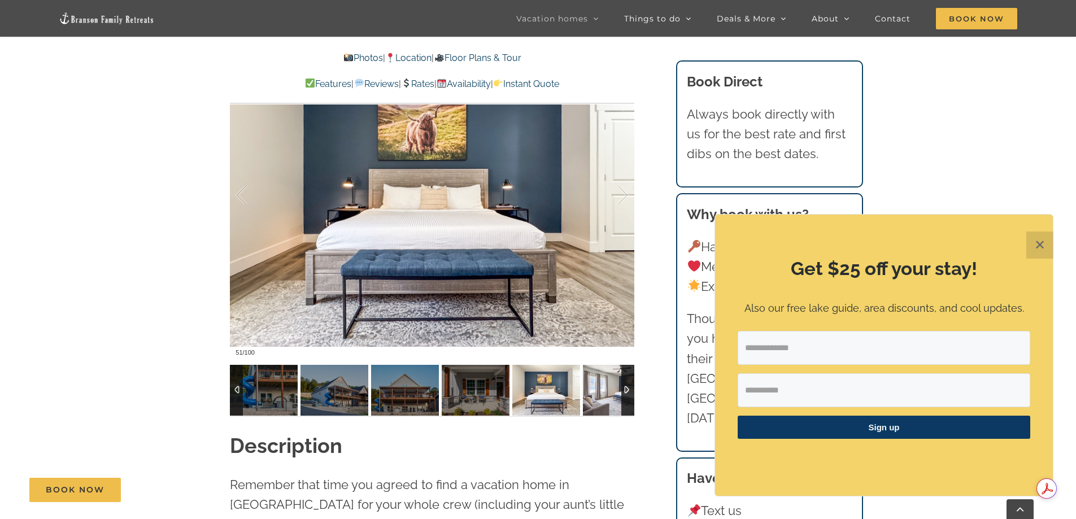
click at [605, 388] on img at bounding box center [617, 390] width 68 height 51
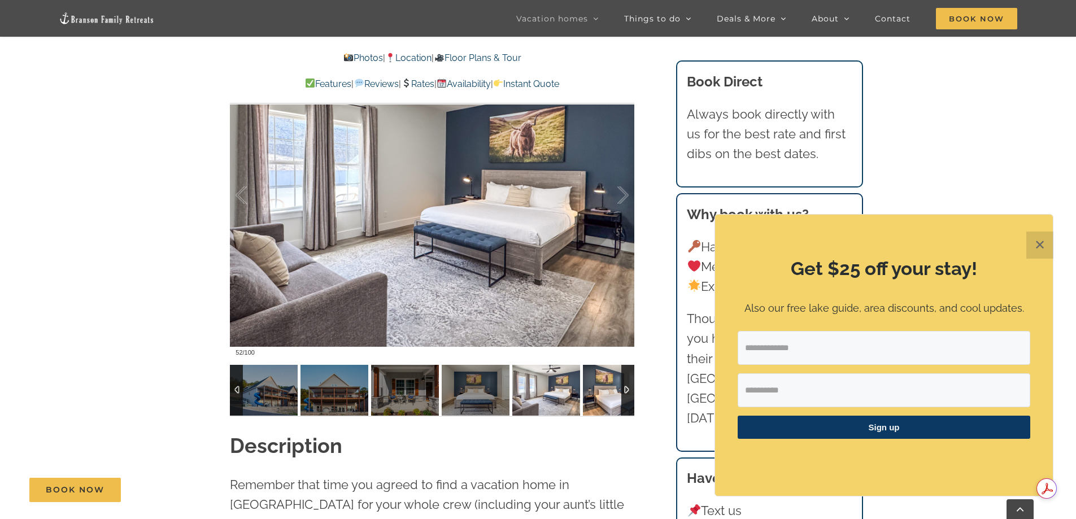
click at [605, 388] on img at bounding box center [617, 390] width 68 height 51
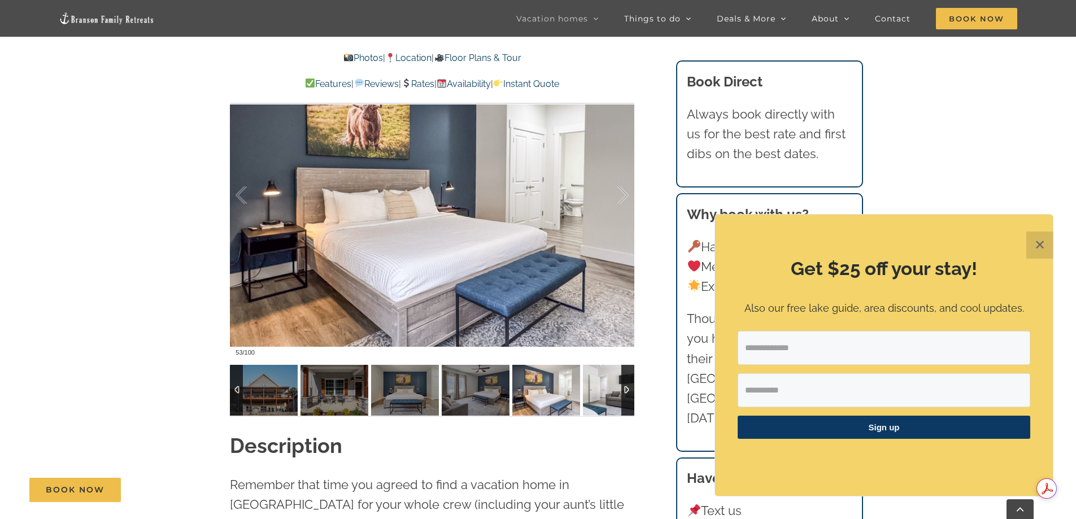
click at [605, 388] on img at bounding box center [617, 390] width 68 height 51
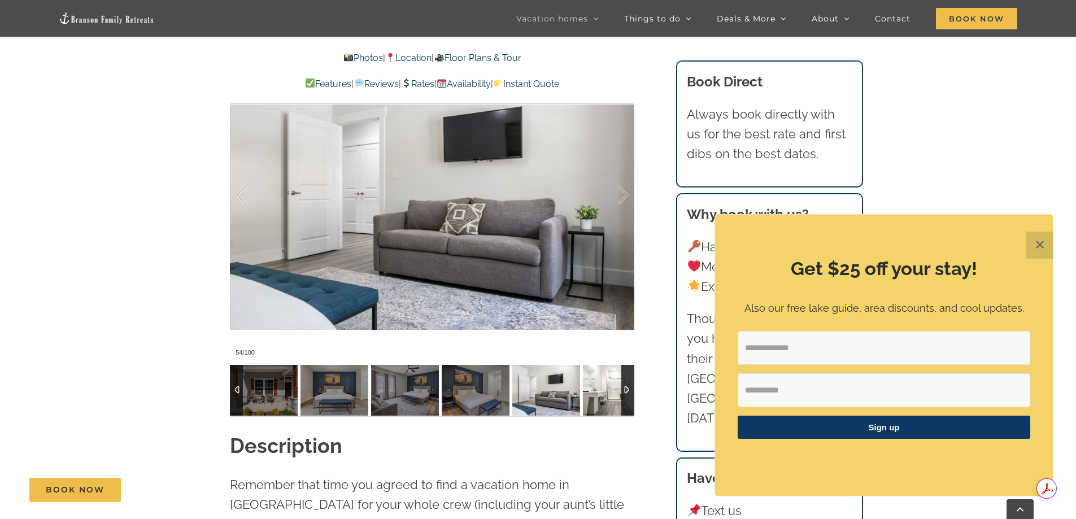
click at [605, 388] on img at bounding box center [617, 390] width 68 height 51
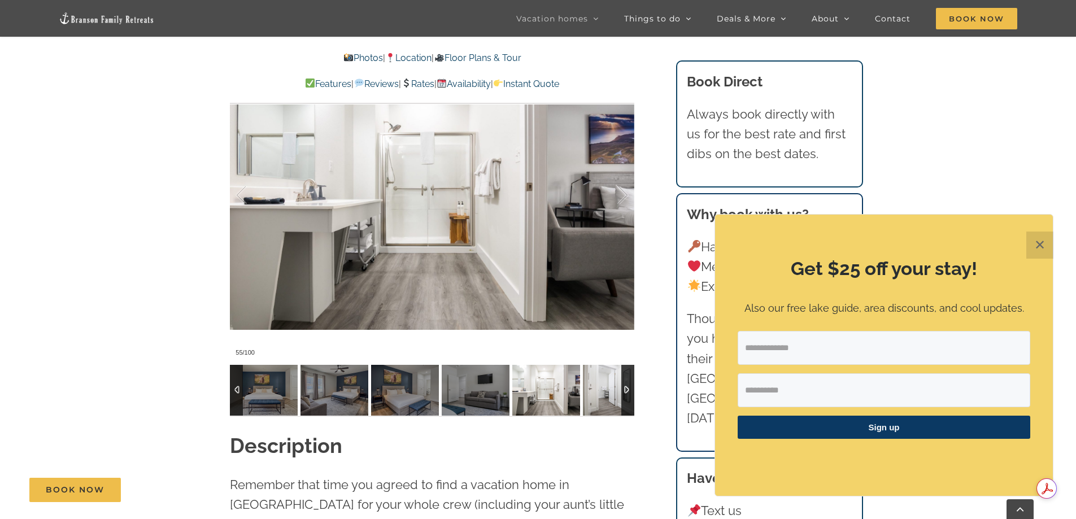
click at [605, 388] on img at bounding box center [617, 390] width 68 height 51
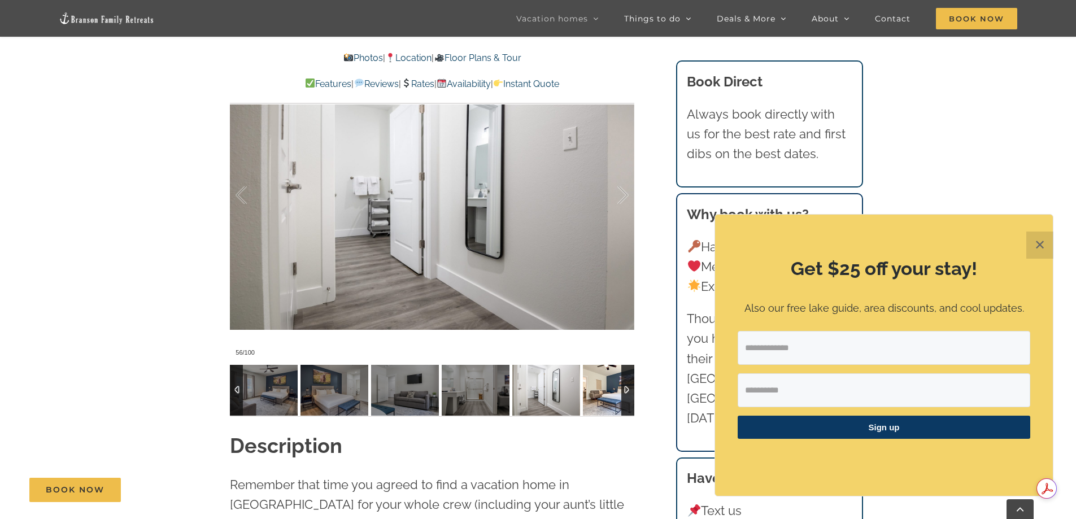
click at [605, 388] on img at bounding box center [617, 390] width 68 height 51
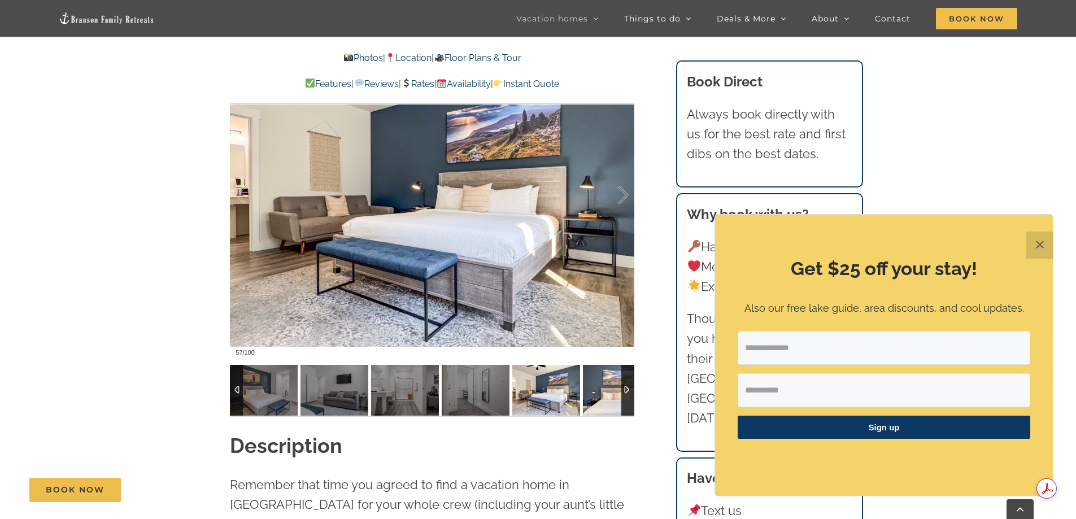
click at [605, 388] on img at bounding box center [617, 390] width 68 height 51
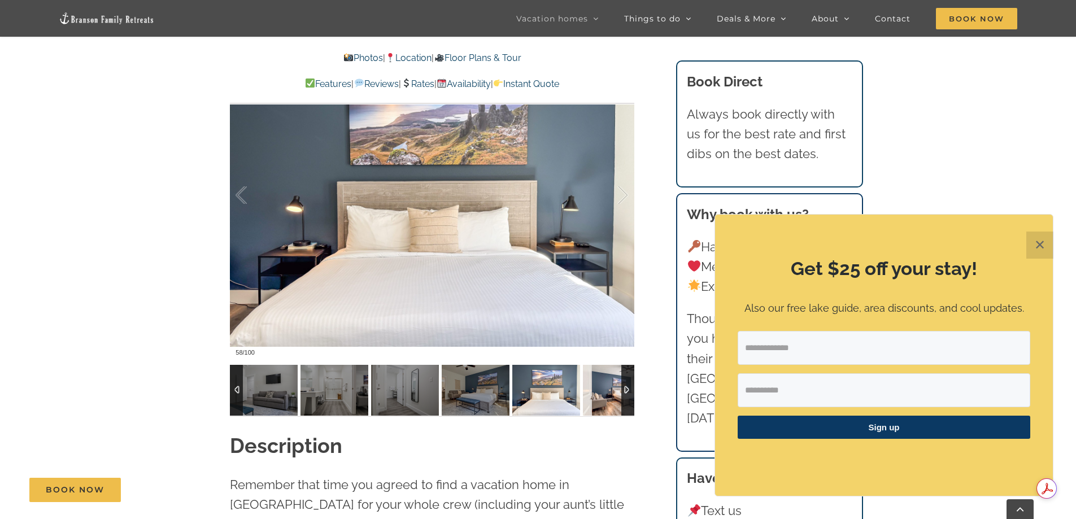
click at [605, 388] on img at bounding box center [617, 390] width 68 height 51
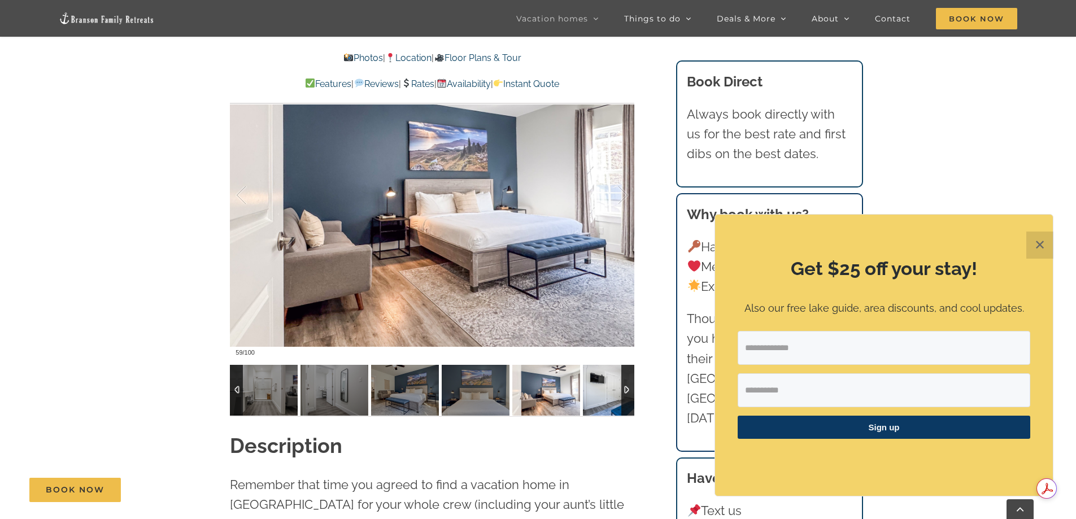
click at [605, 388] on img at bounding box center [617, 390] width 68 height 51
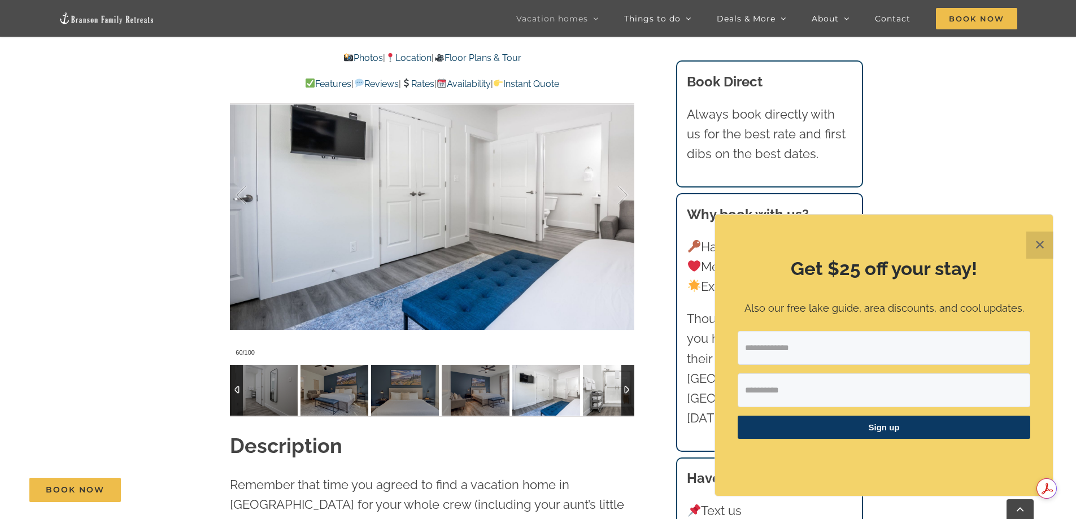
click at [605, 388] on img at bounding box center [617, 390] width 68 height 51
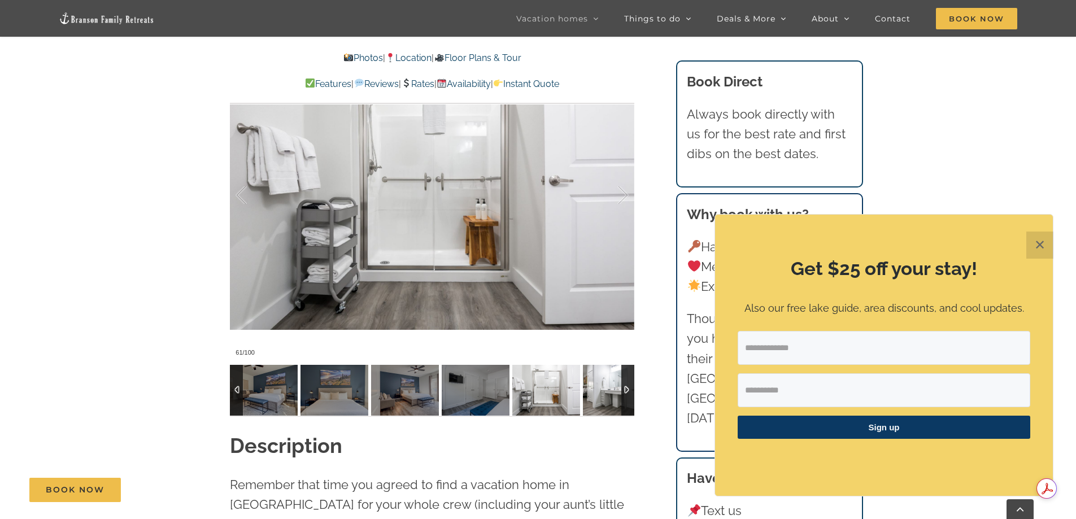
click at [605, 388] on img at bounding box center [617, 390] width 68 height 51
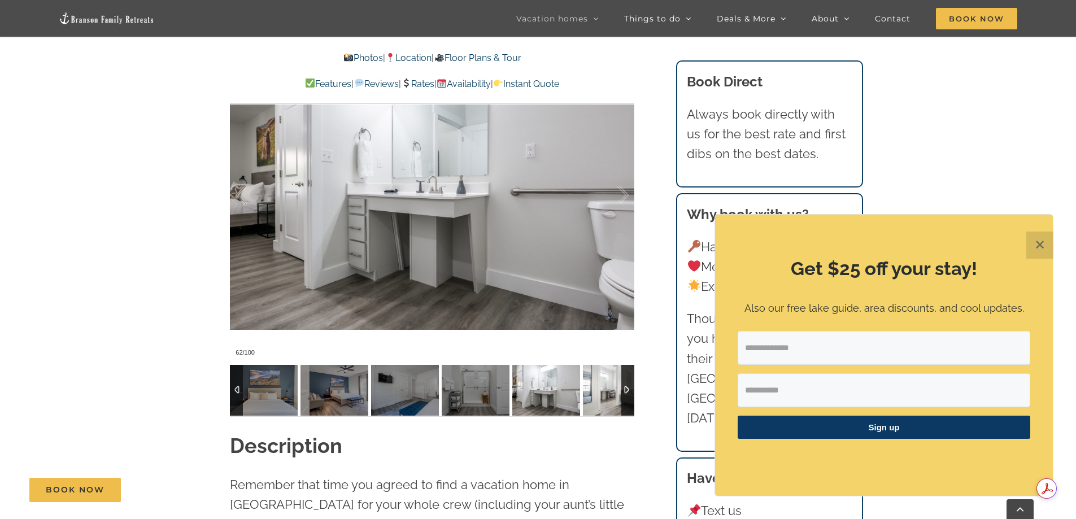
click at [605, 388] on img at bounding box center [617, 390] width 68 height 51
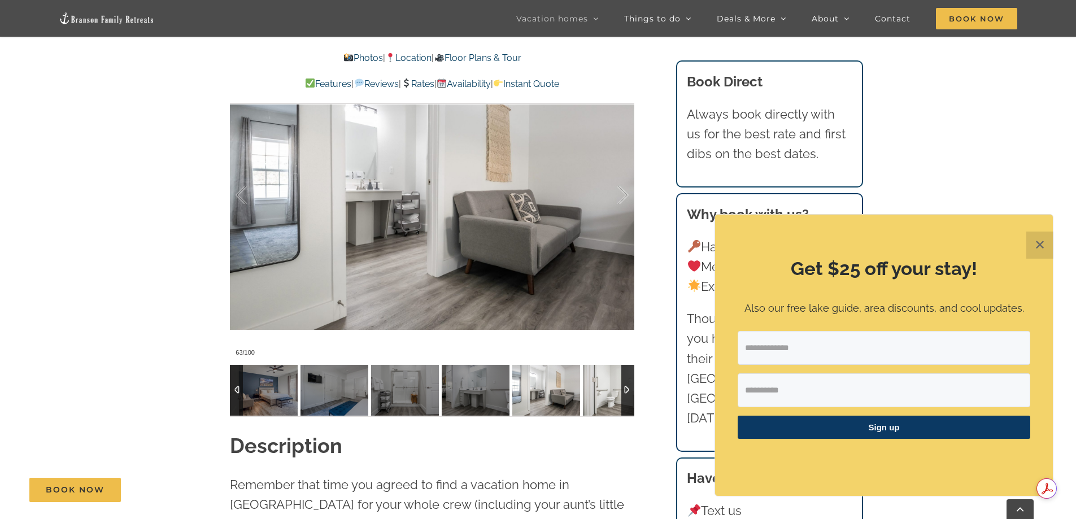
click at [605, 388] on img at bounding box center [617, 390] width 68 height 51
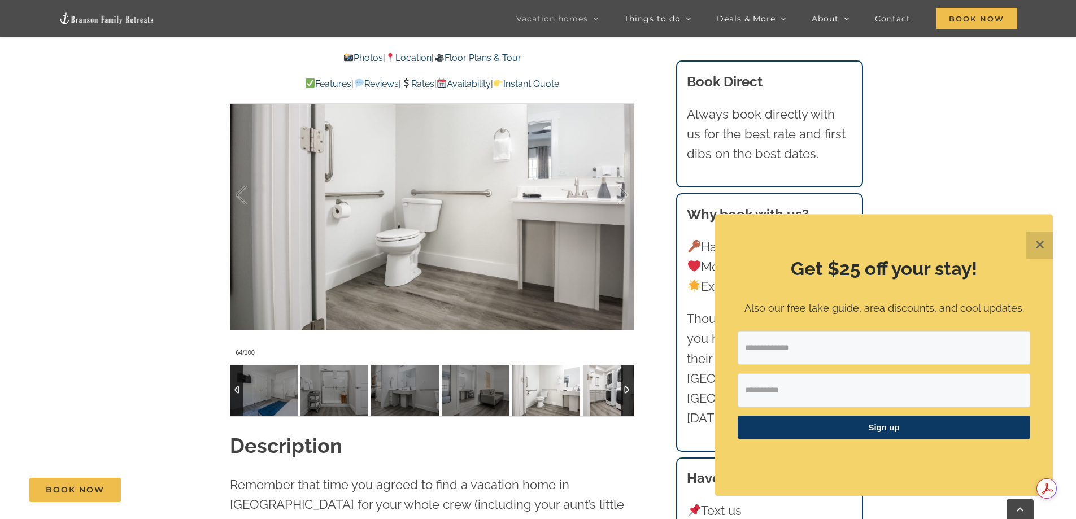
click at [605, 388] on img at bounding box center [617, 390] width 68 height 51
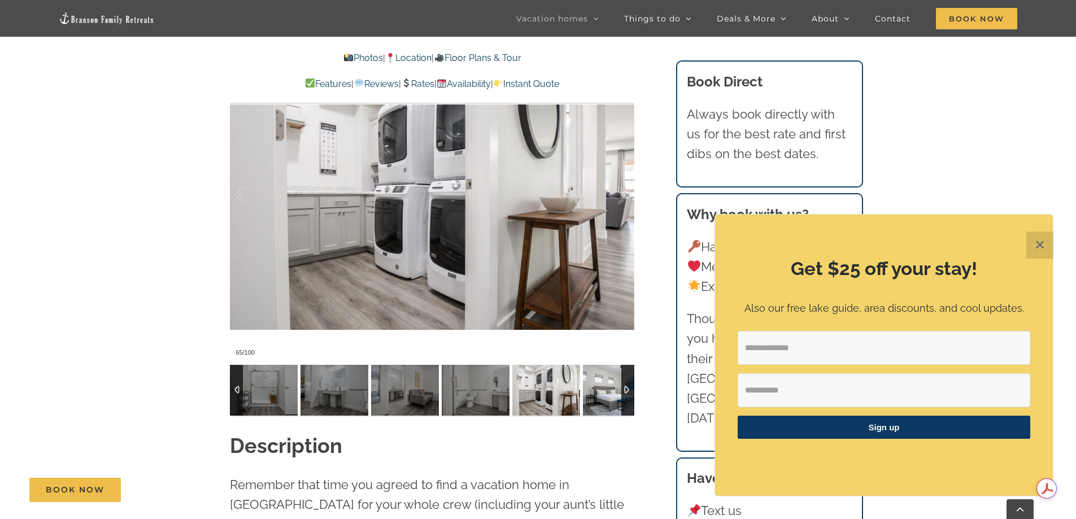
click at [605, 388] on img at bounding box center [617, 390] width 68 height 51
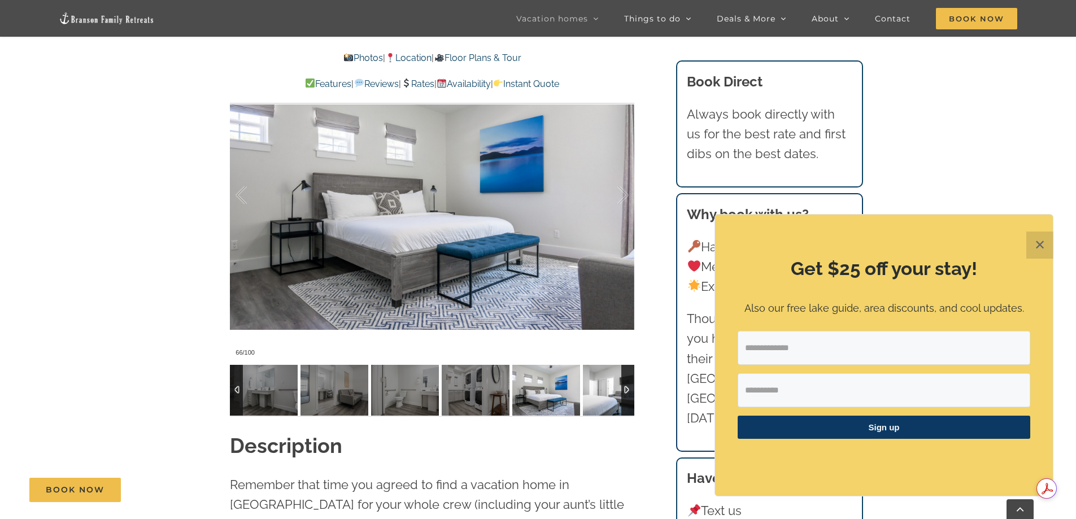
click at [605, 388] on img at bounding box center [617, 390] width 68 height 51
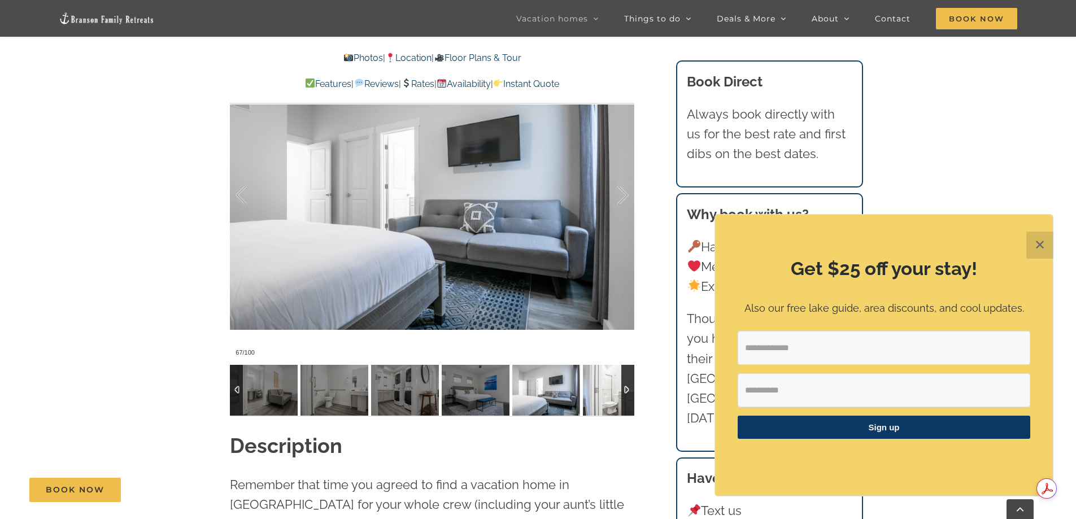
click at [605, 388] on img at bounding box center [617, 390] width 68 height 51
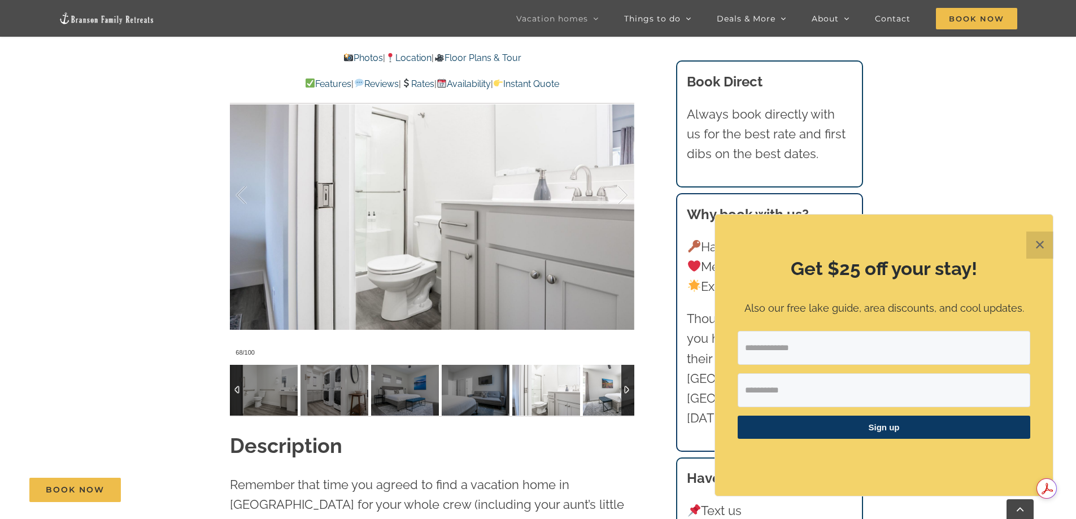
click at [605, 388] on img at bounding box center [617, 390] width 68 height 51
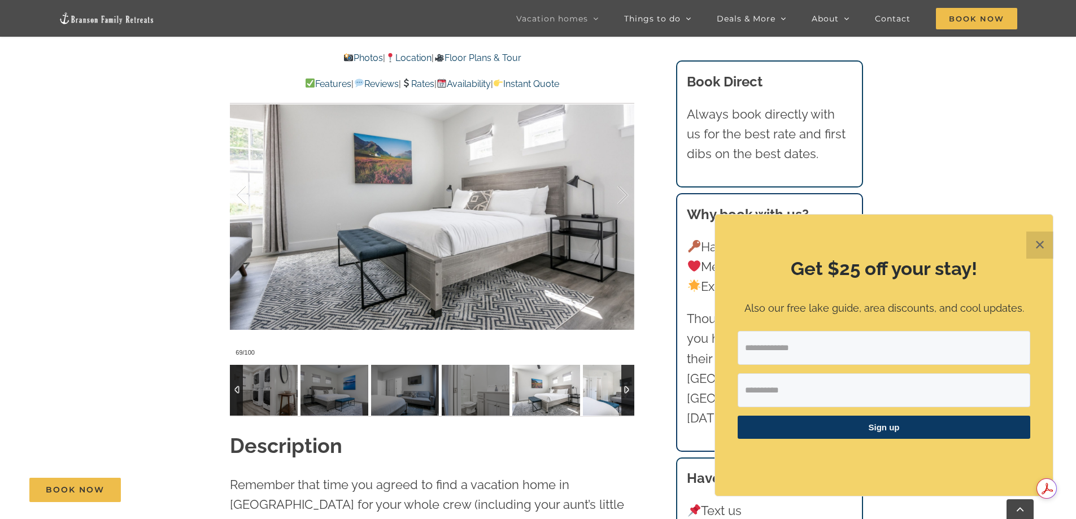
click at [605, 388] on img at bounding box center [617, 390] width 68 height 51
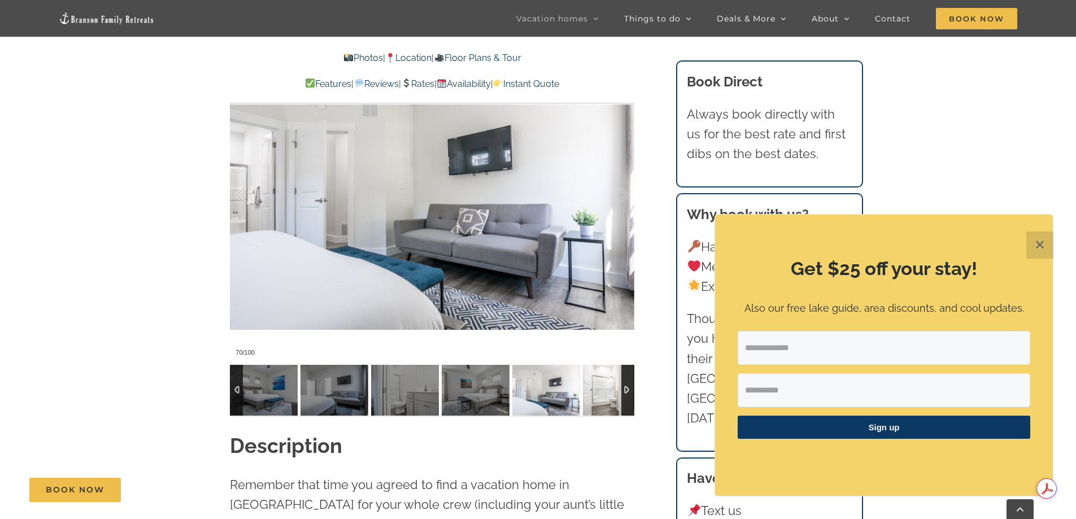
click at [605, 388] on img at bounding box center [617, 390] width 68 height 51
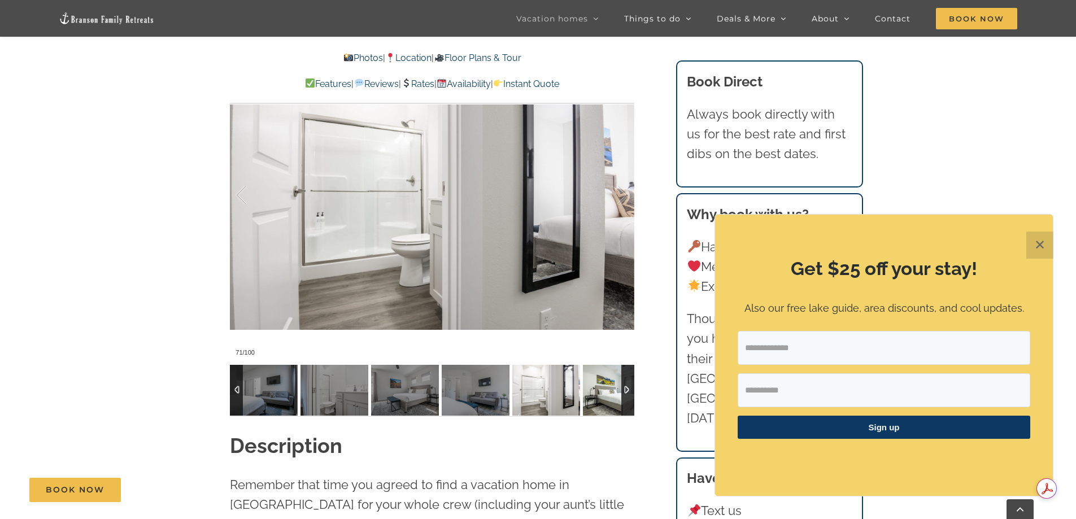
click at [605, 388] on img at bounding box center [617, 390] width 68 height 51
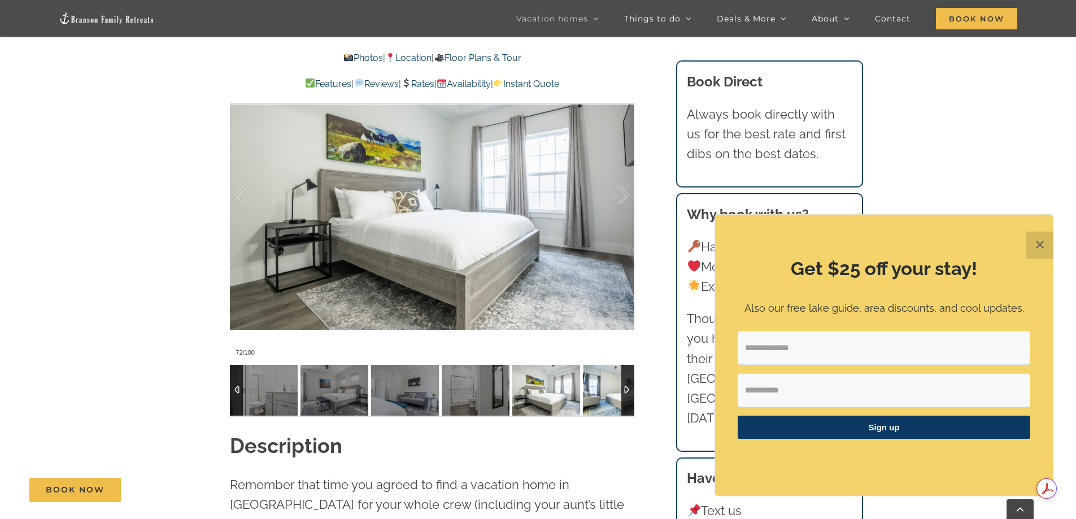
click at [605, 388] on img at bounding box center [617, 390] width 68 height 51
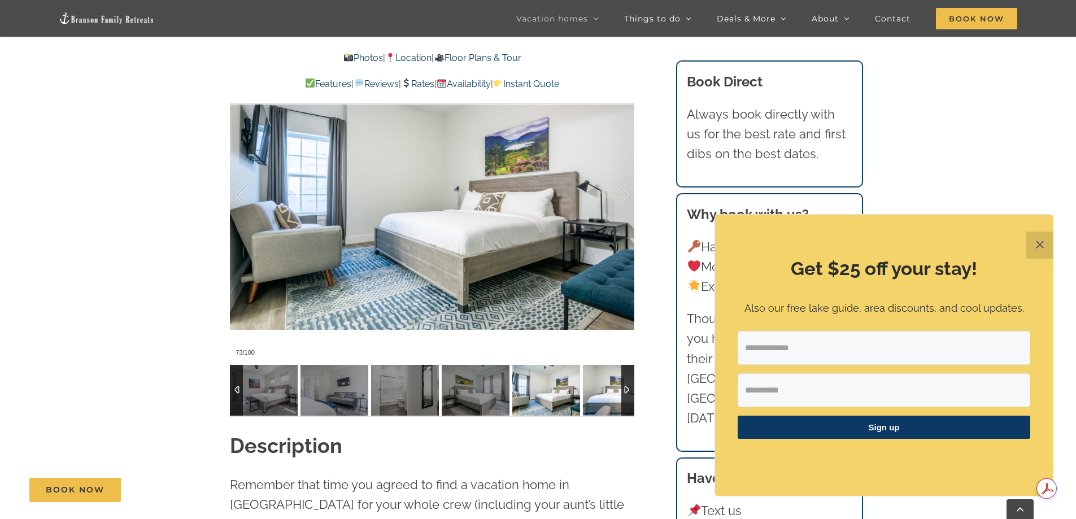
click at [605, 388] on img at bounding box center [617, 390] width 68 height 51
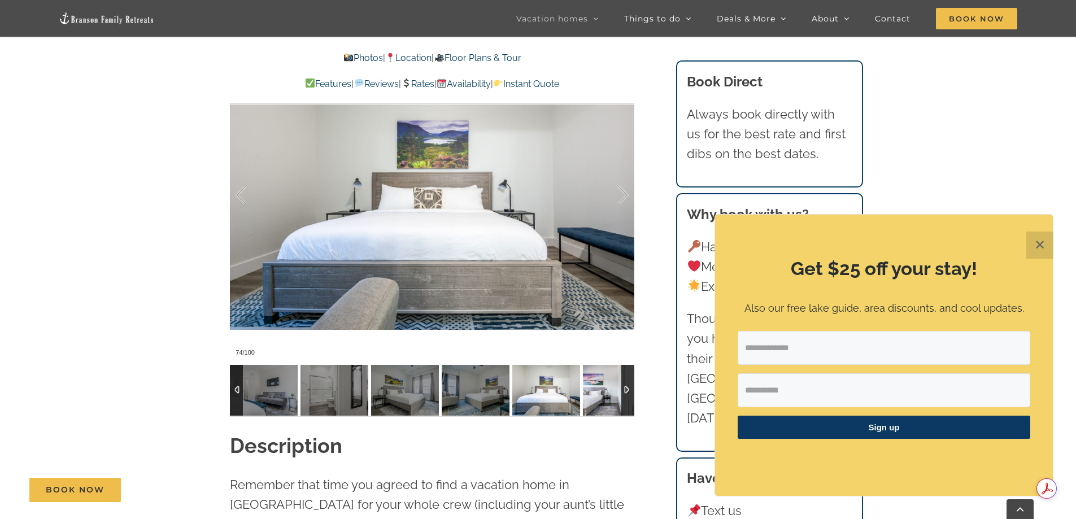
click at [605, 388] on img at bounding box center [617, 390] width 68 height 51
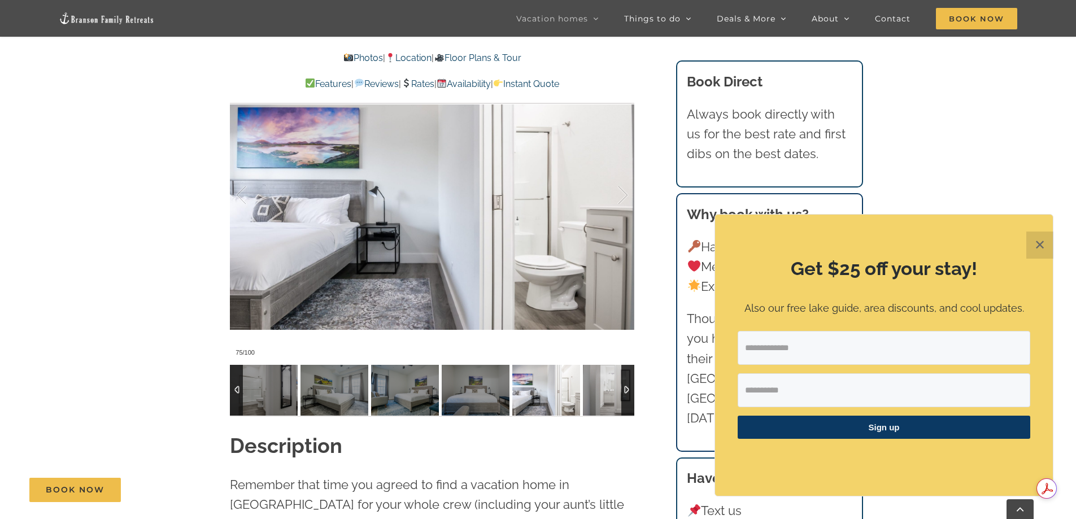
click at [605, 388] on img at bounding box center [617, 390] width 68 height 51
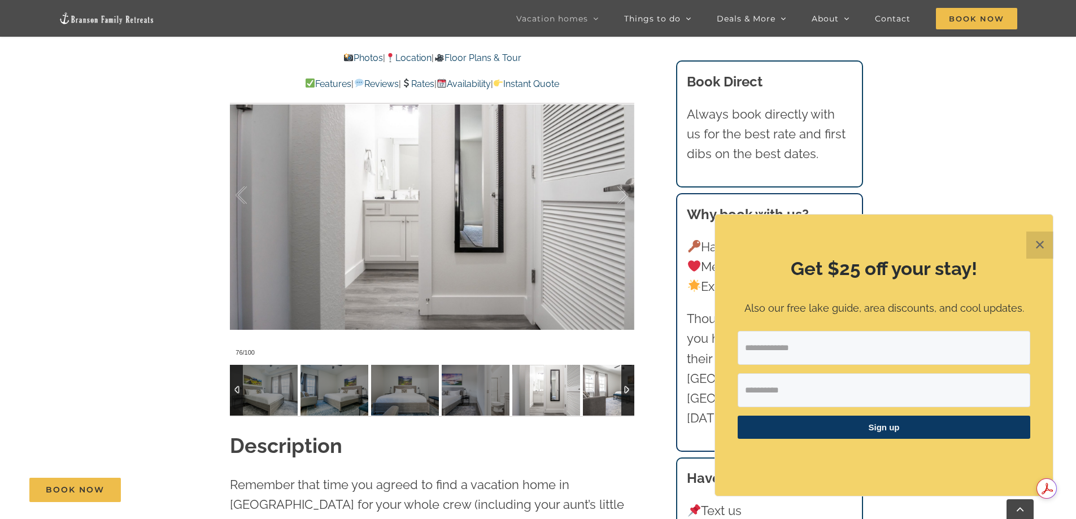
click at [605, 388] on img at bounding box center [617, 390] width 68 height 51
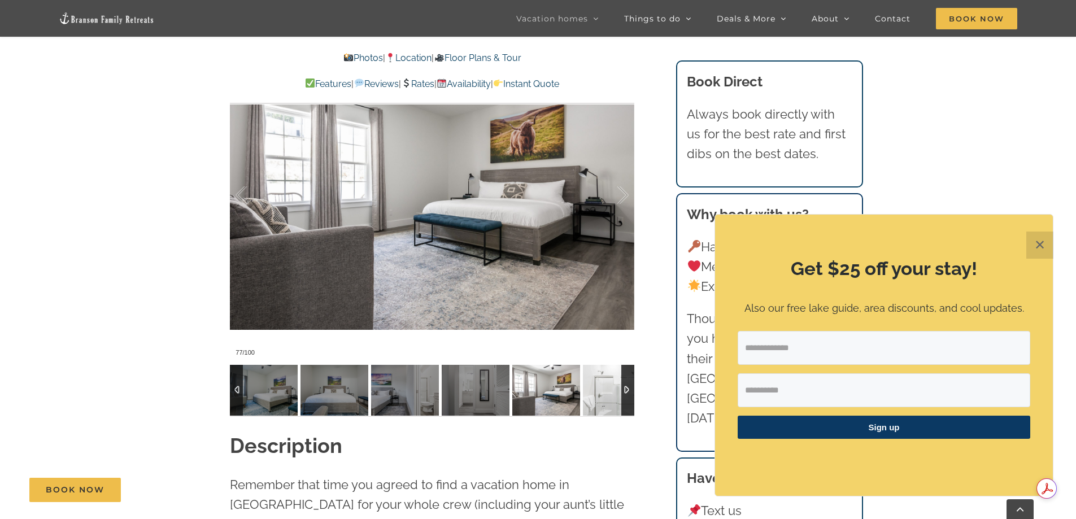
click at [605, 388] on img at bounding box center [617, 390] width 68 height 51
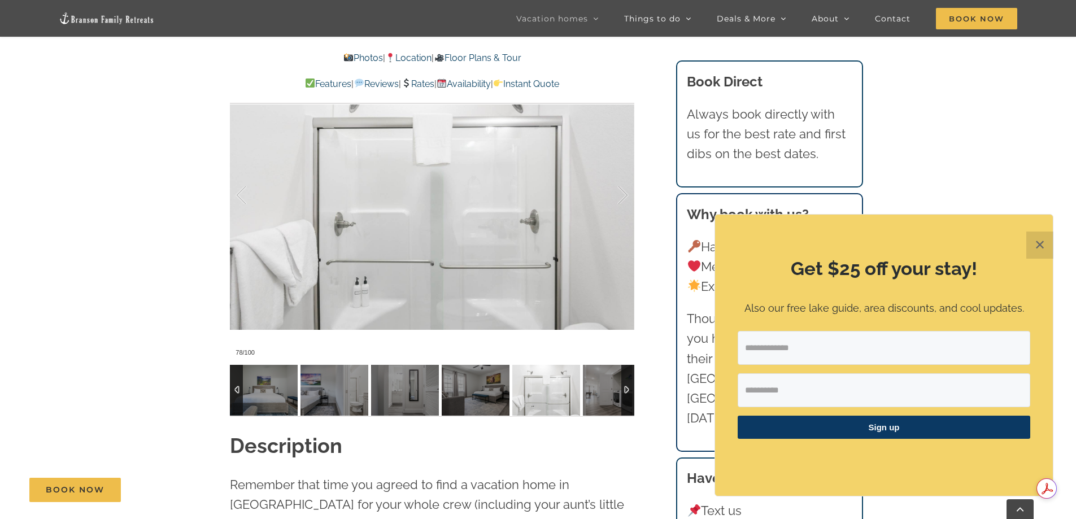
click at [622, 389] on div at bounding box center [627, 390] width 13 height 51
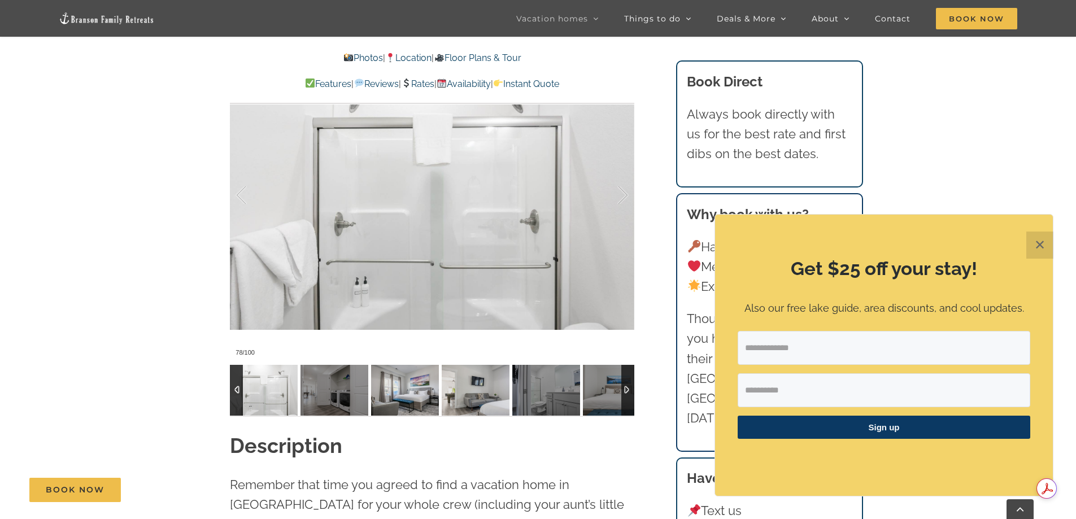
click at [418, 392] on img at bounding box center [405, 390] width 68 height 51
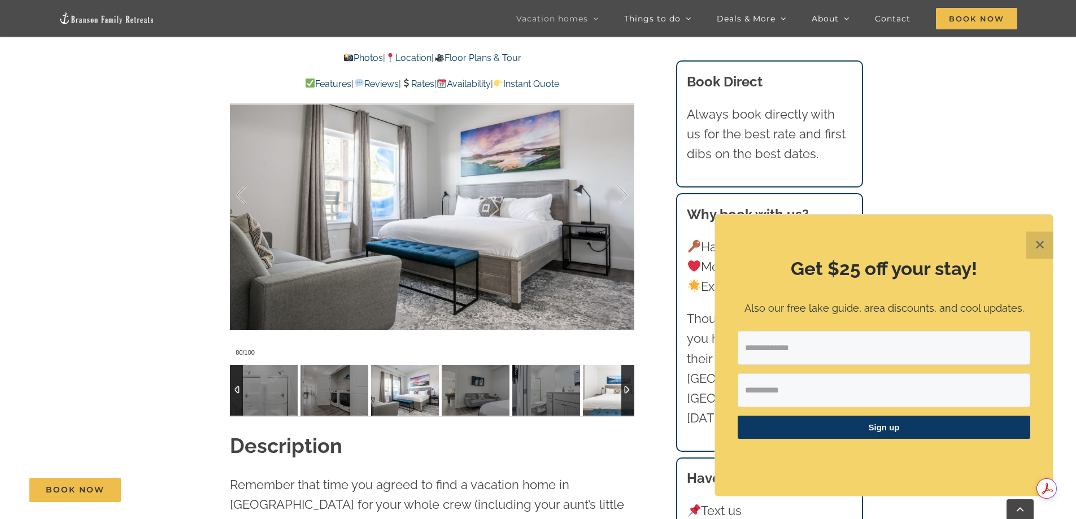
click at [609, 382] on img at bounding box center [617, 390] width 68 height 51
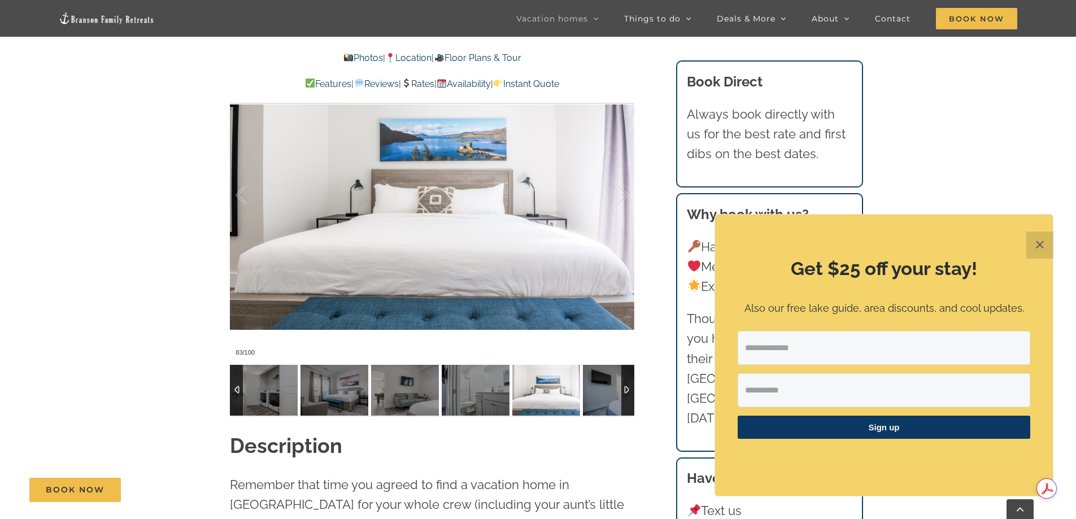
click at [628, 383] on div at bounding box center [627, 390] width 13 height 51
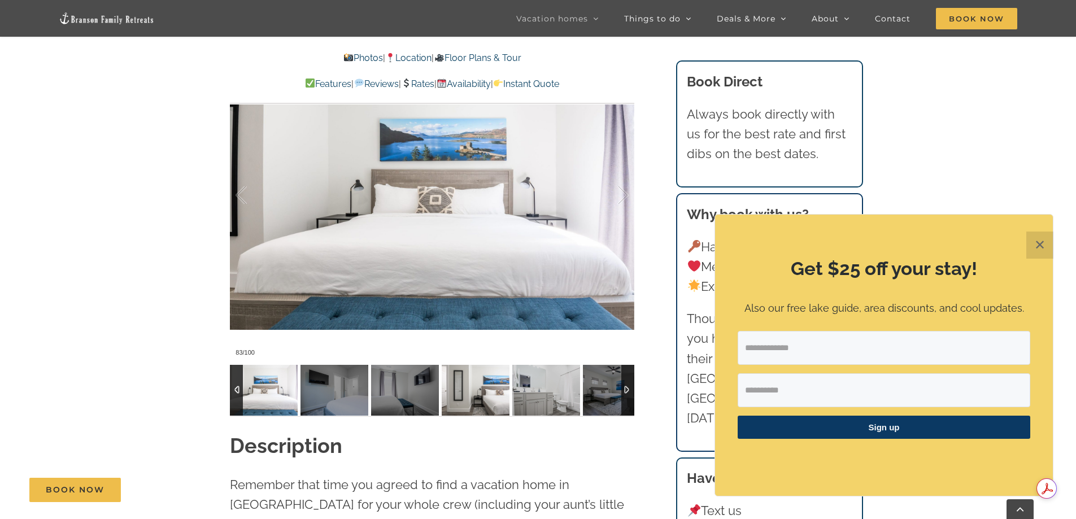
click at [490, 394] on img at bounding box center [476, 390] width 68 height 51
